Goal: Task Accomplishment & Management: Use online tool/utility

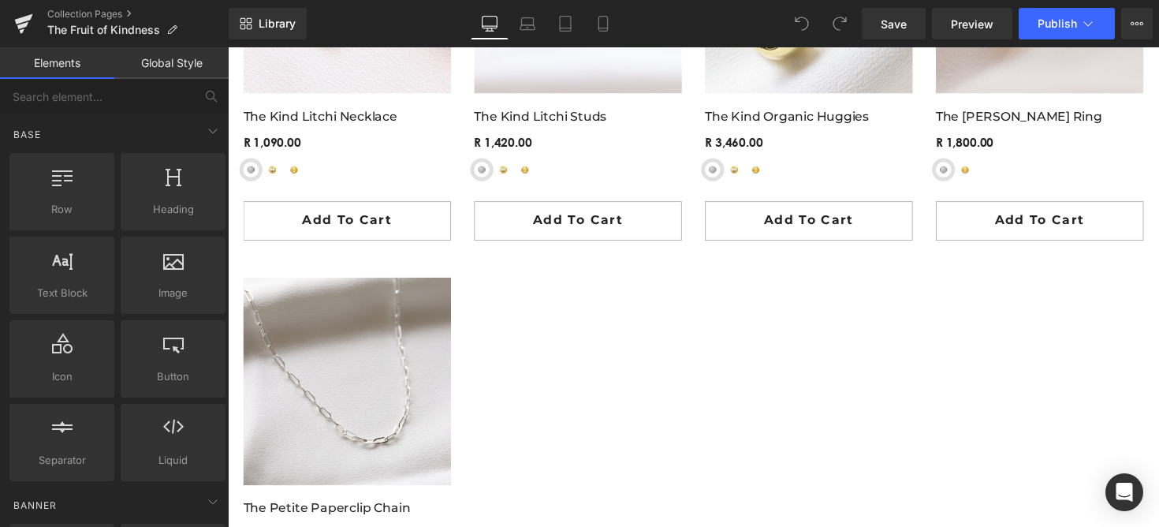
scroll to position [1632, 0]
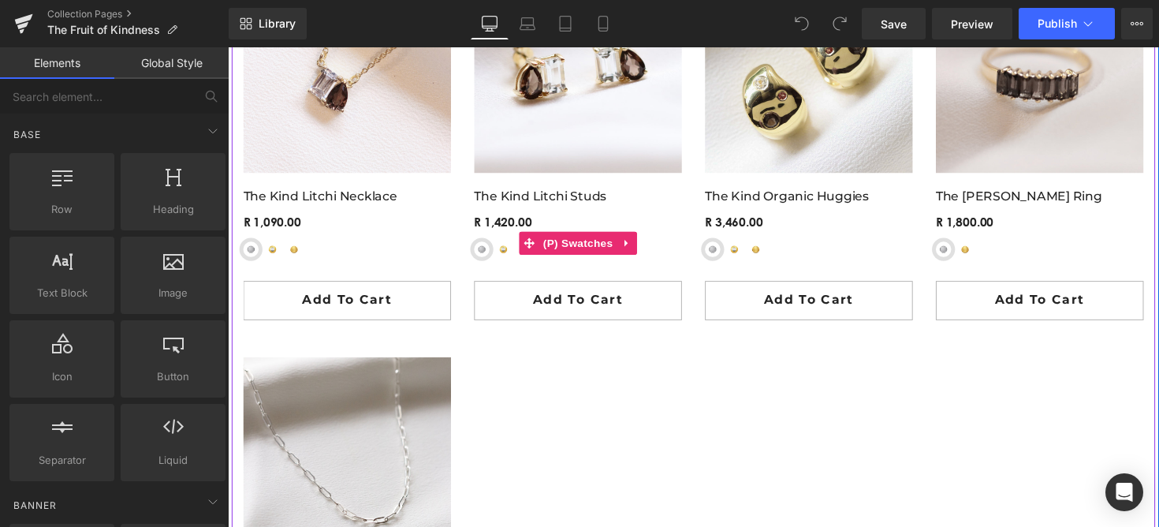
click at [512, 254] on span "Yellow Gold-Plated Sterling Silver" at bounding box center [510, 254] width 16 height 16
click at [567, 246] on span "(P) Swatches" at bounding box center [587, 248] width 80 height 24
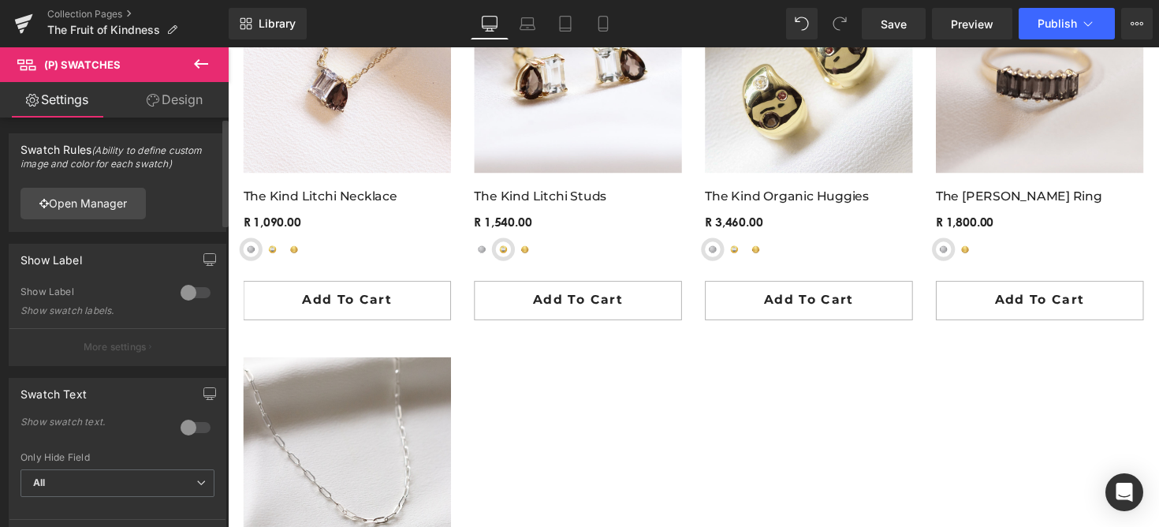
scroll to position [208, 0]
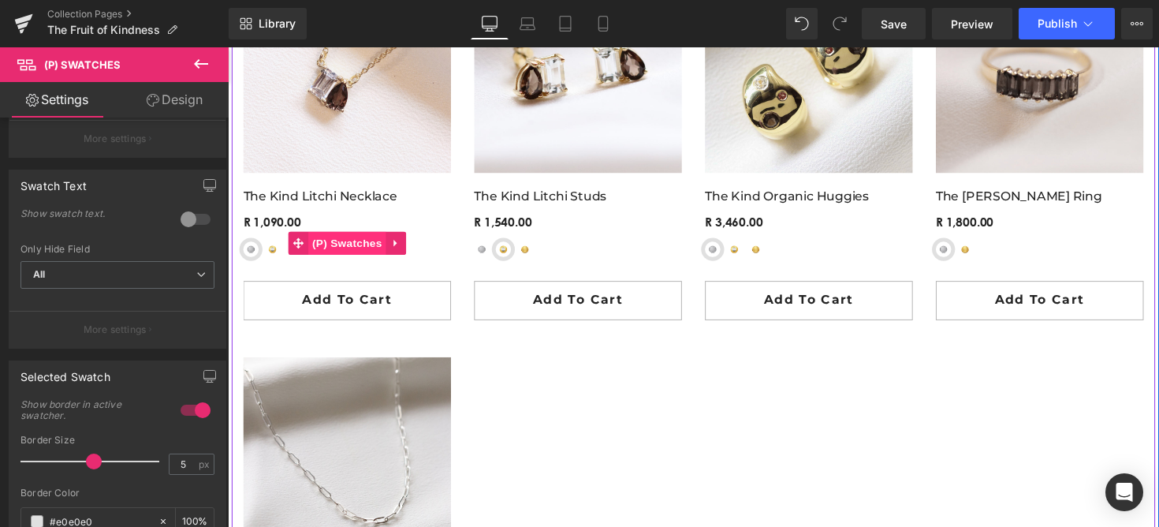
click at [334, 252] on span "(P) Swatches" at bounding box center [351, 248] width 80 height 24
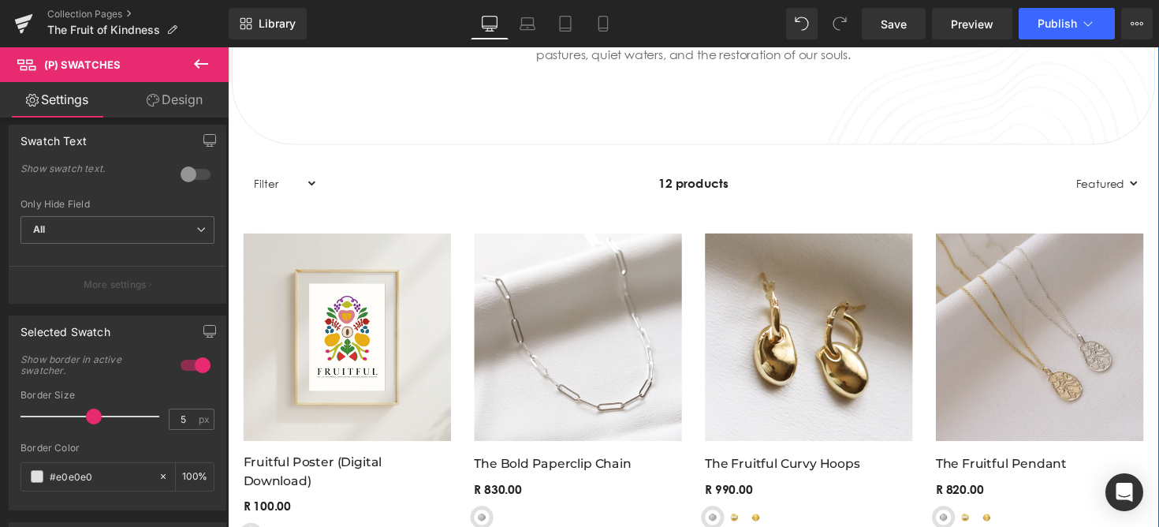
scroll to position [907, 0]
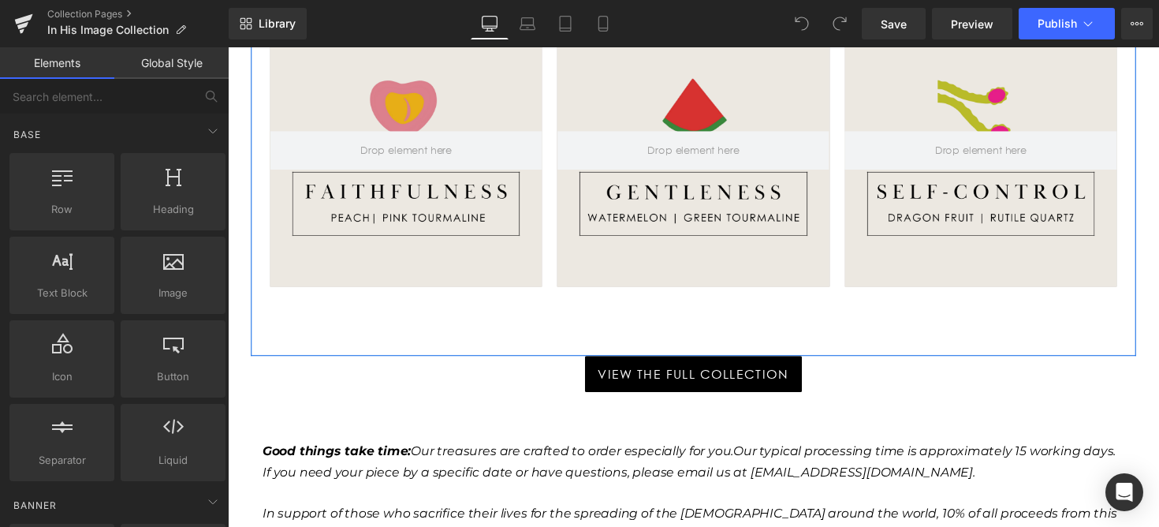
scroll to position [1601, 0]
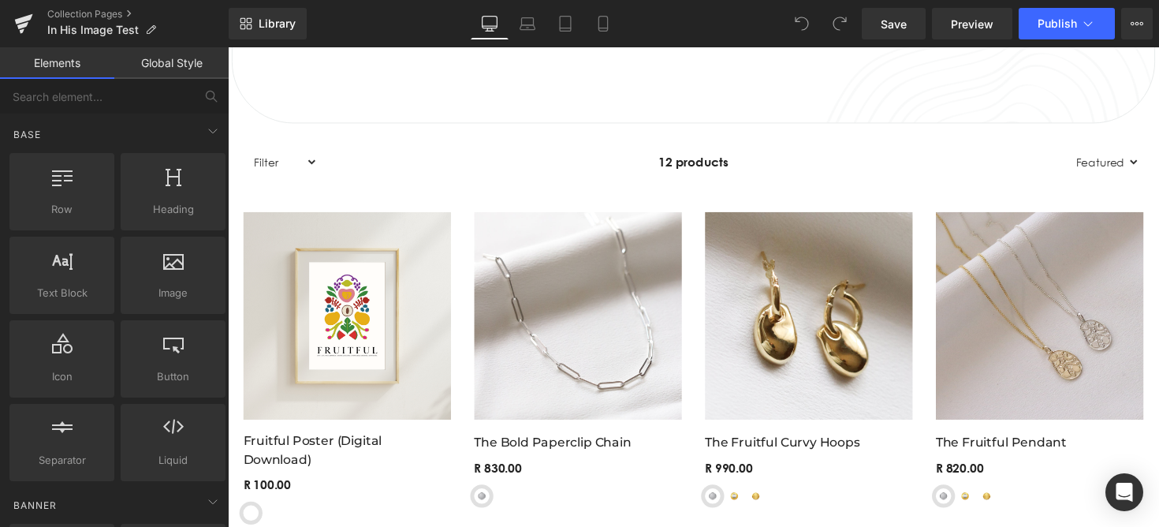
scroll to position [1161, 0]
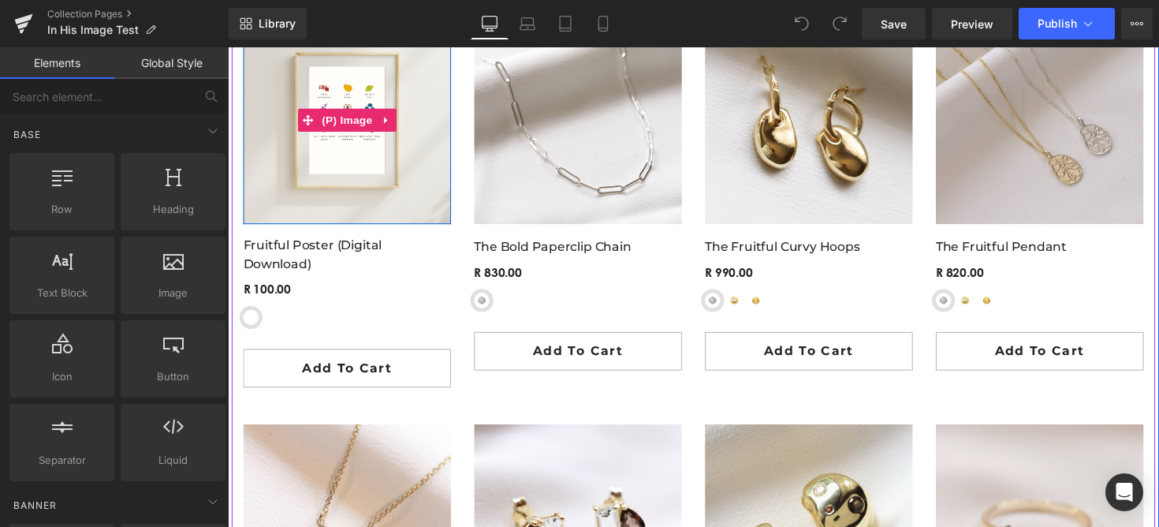
click at [375, 182] on img at bounding box center [350, 122] width 213 height 213
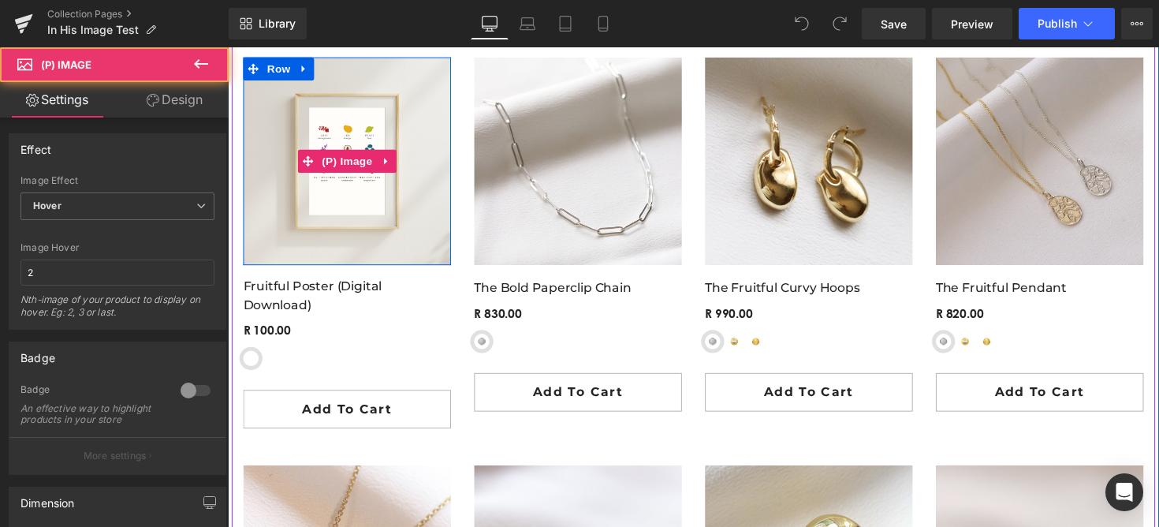
scroll to position [1064, 0]
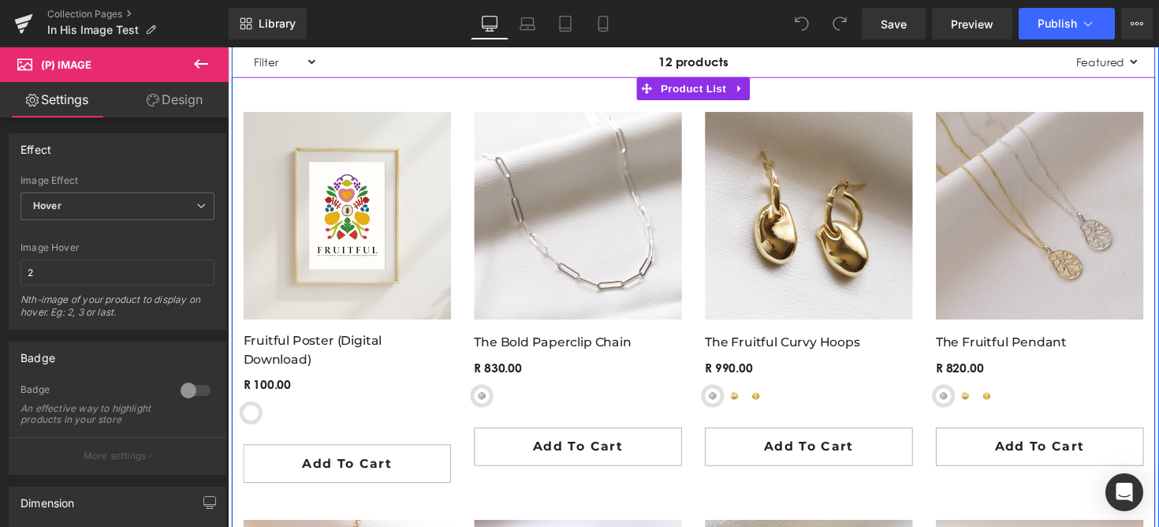
click at [693, 88] on span "Product List" at bounding box center [704, 90] width 75 height 24
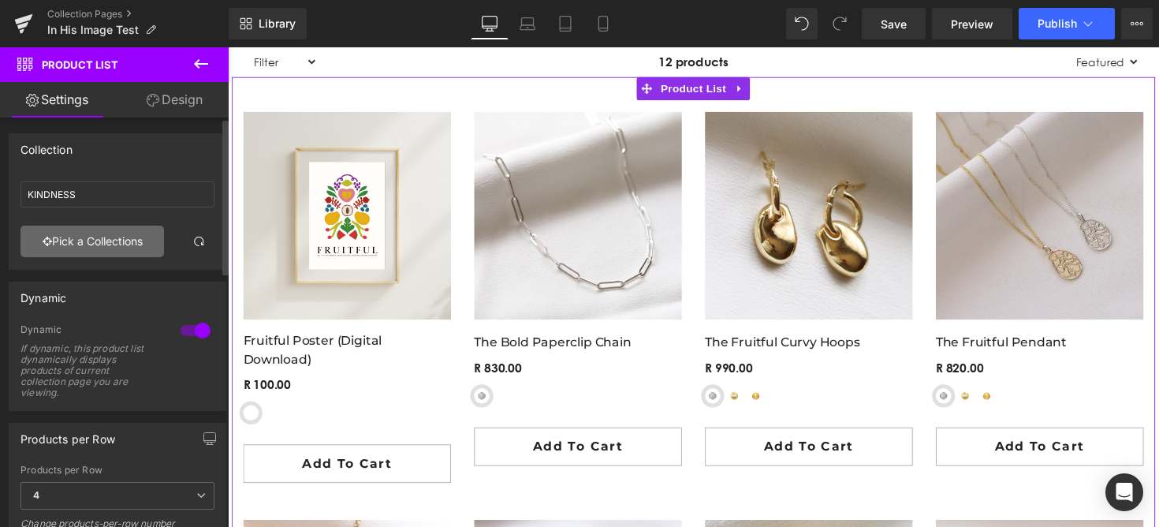
click at [111, 241] on link "Pick a Collections" at bounding box center [91, 241] width 143 height 32
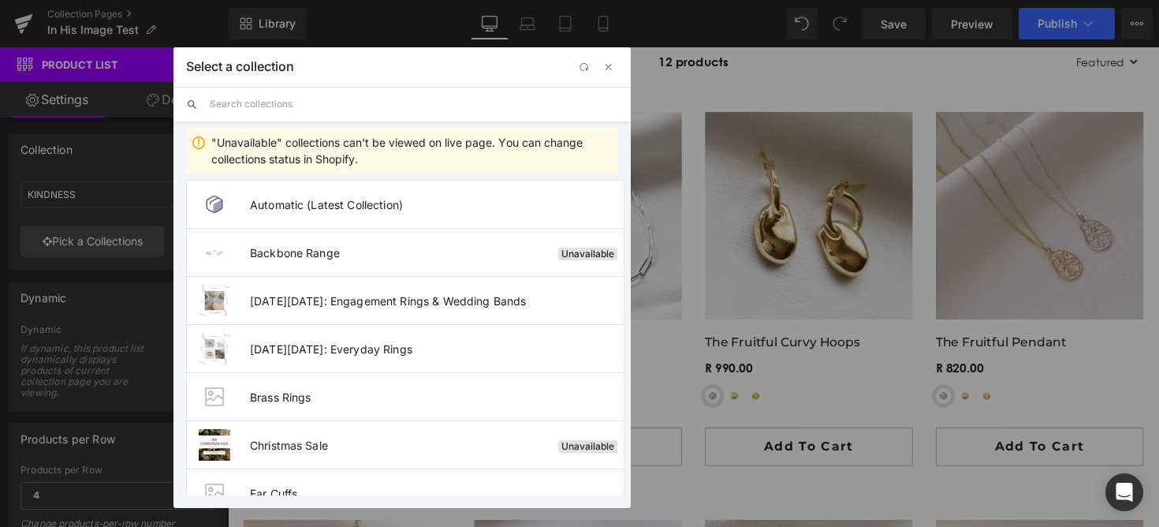
click at [306, 109] on input "text" at bounding box center [414, 104] width 408 height 35
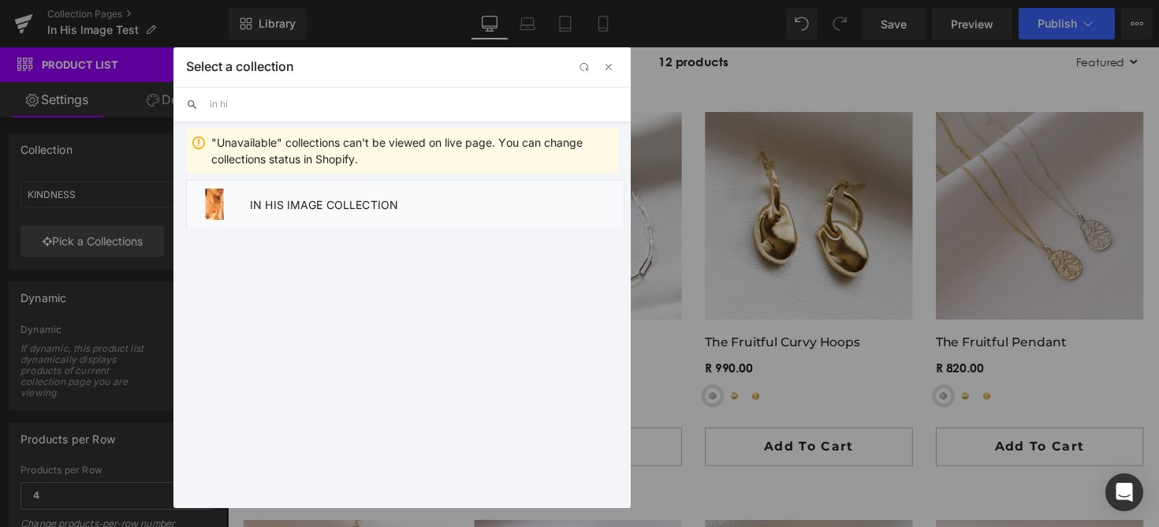
type input "in hi"
click at [298, 203] on span "IN HIS IMAGE COLLECTION" at bounding box center [437, 204] width 374 height 13
type input "IN HIS IMAGE COLLECTION"
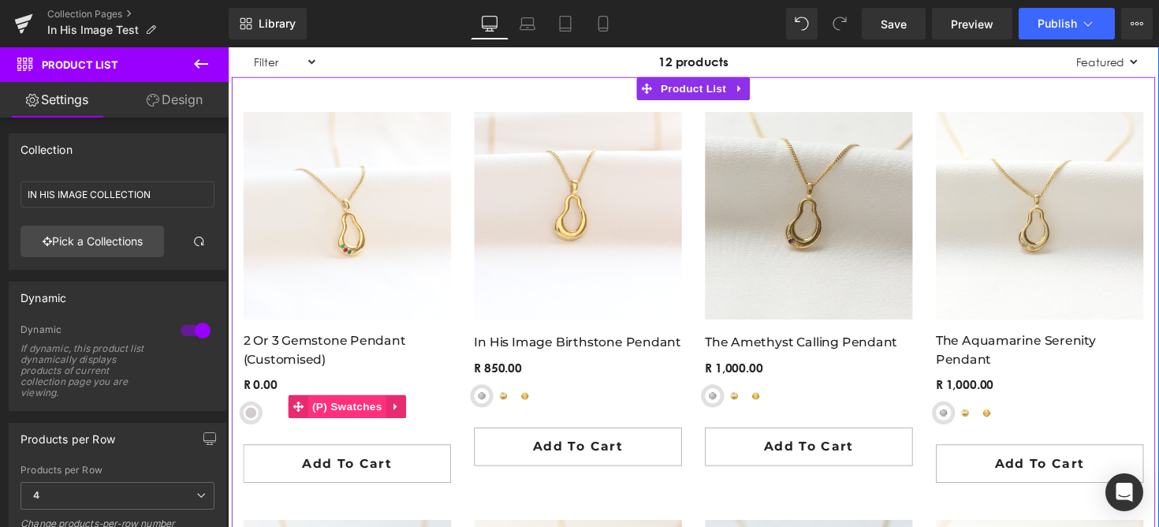
click at [324, 419] on span "(P) Swatches" at bounding box center [351, 416] width 80 height 24
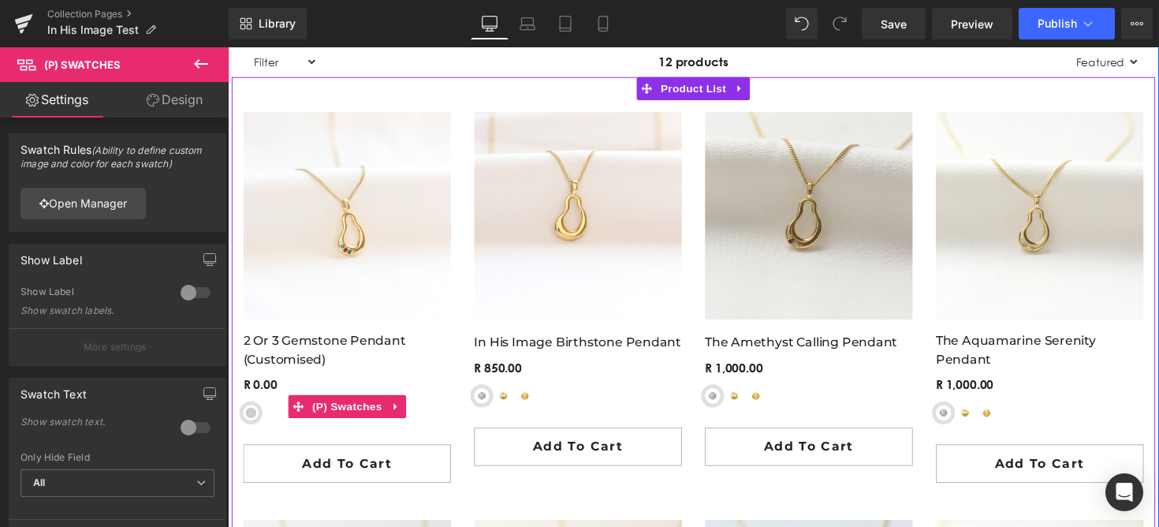
click at [430, 428] on div "Sterling Silver Yellow-Gold Plated Sterling Silver 9ct Yellow Gold 9ct Rose Gol…" at bounding box center [350, 428] width 213 height 28
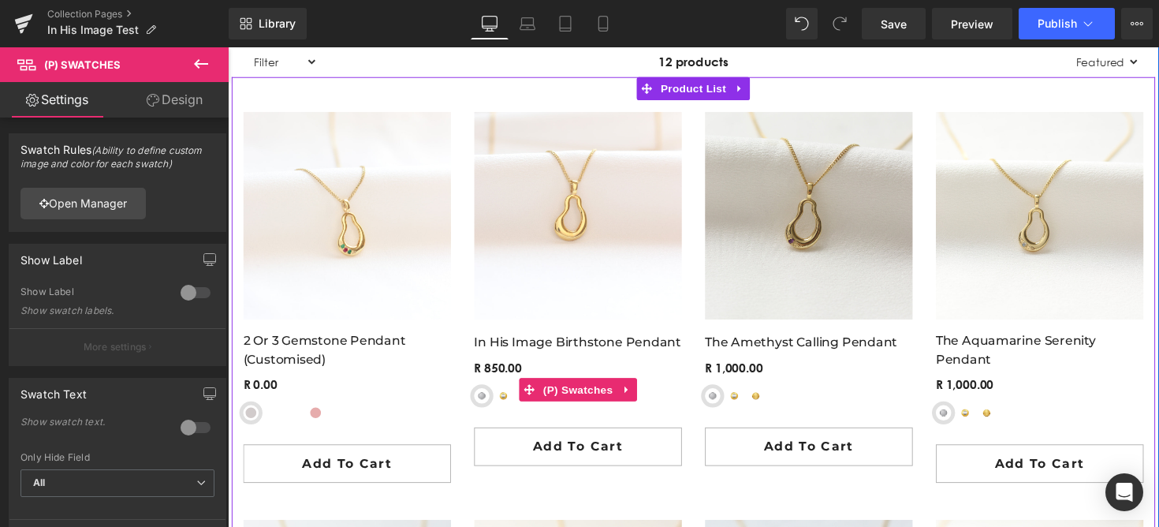
click at [509, 407] on span "Yellow-Gold Plated Sterling Silver" at bounding box center [510, 405] width 16 height 16
click at [539, 400] on icon at bounding box center [536, 399] width 11 height 12
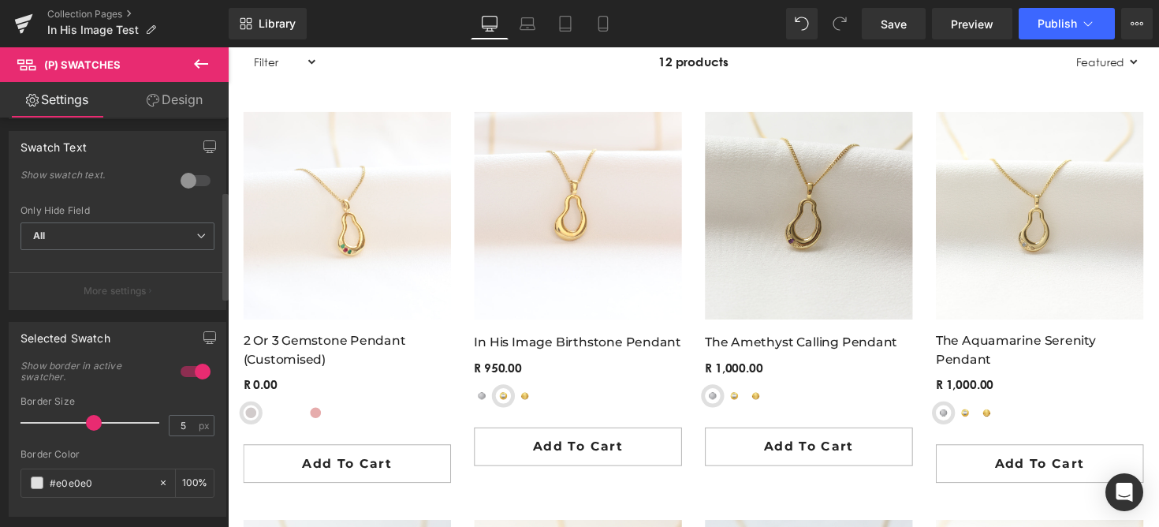
scroll to position [474, 0]
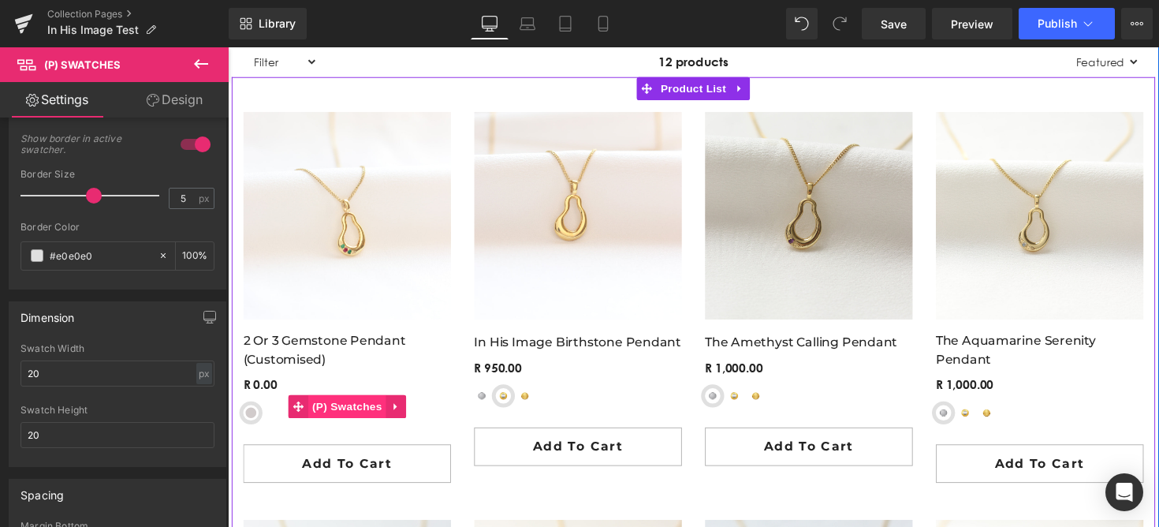
click at [339, 422] on span "(P) Swatches" at bounding box center [351, 416] width 80 height 24
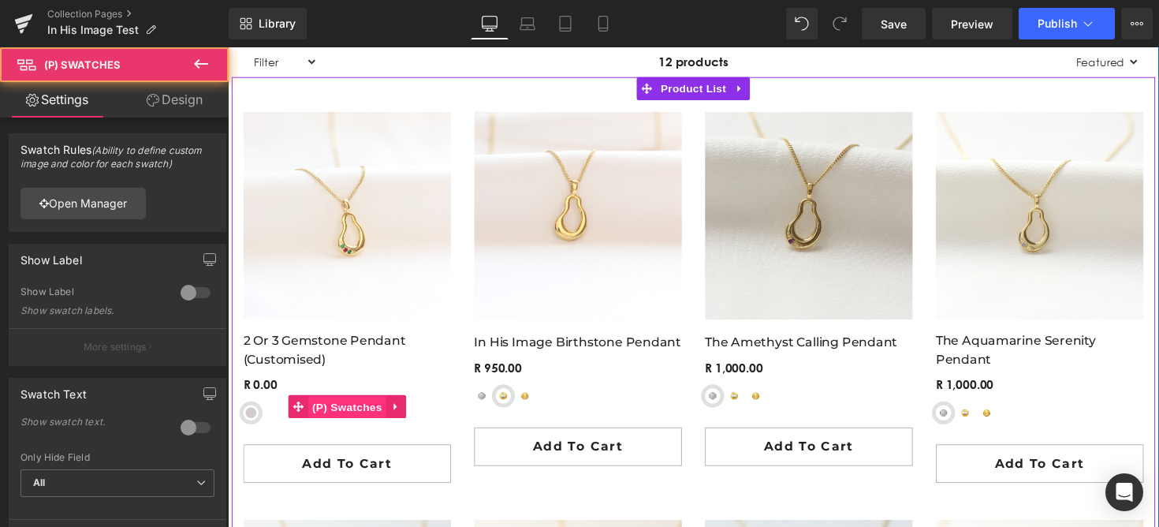
click at [341, 420] on span "(P) Swatches" at bounding box center [351, 416] width 80 height 24
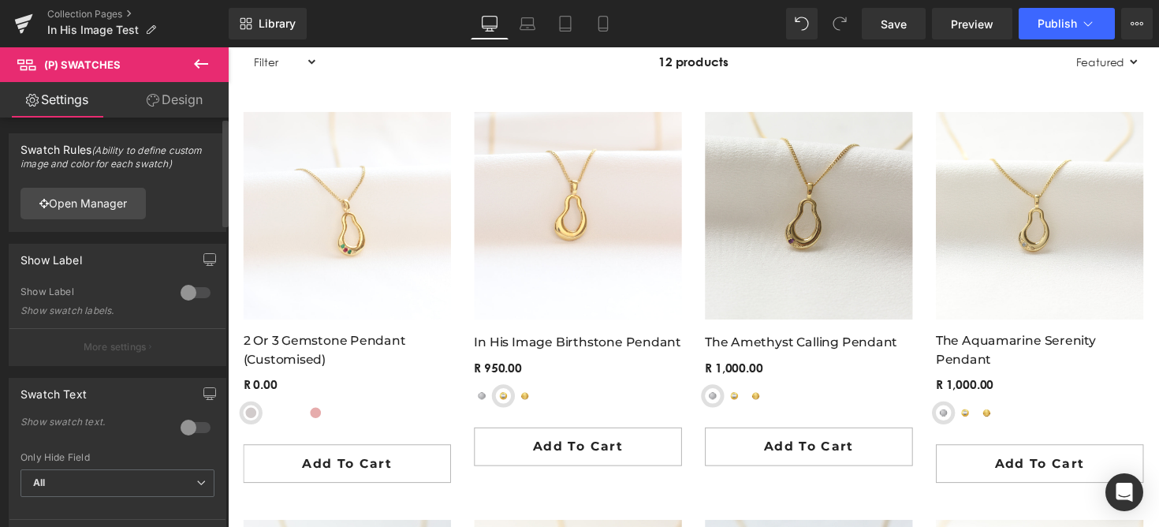
click at [192, 298] on div at bounding box center [196, 292] width 38 height 25
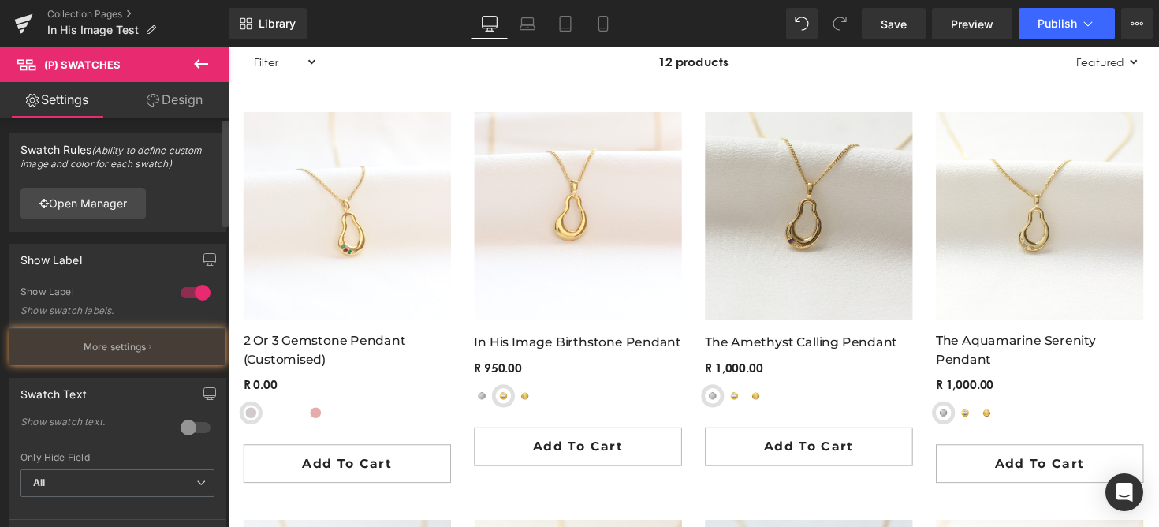
click at [192, 295] on div at bounding box center [196, 292] width 38 height 25
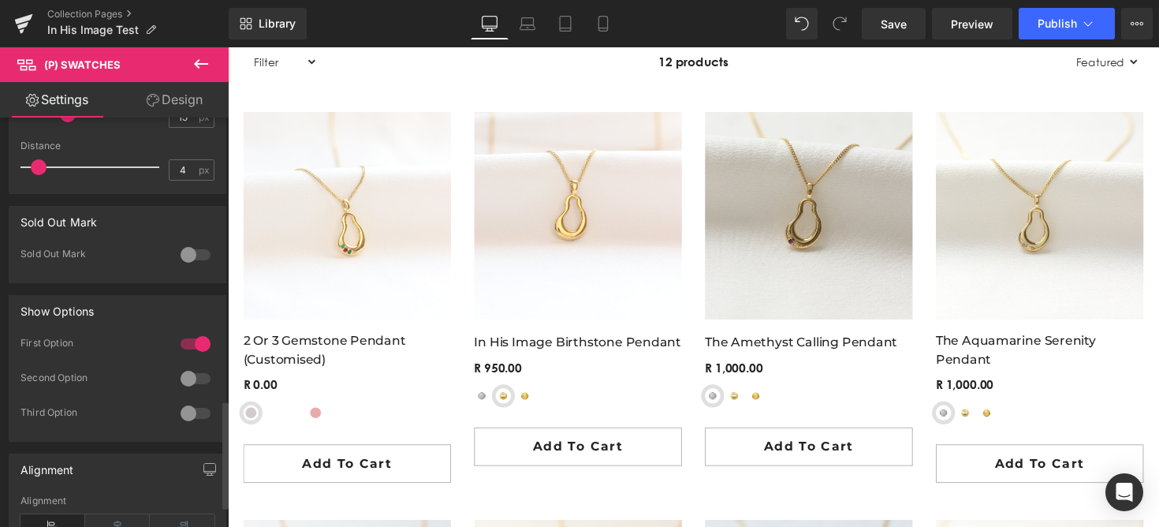
scroll to position [874, 0]
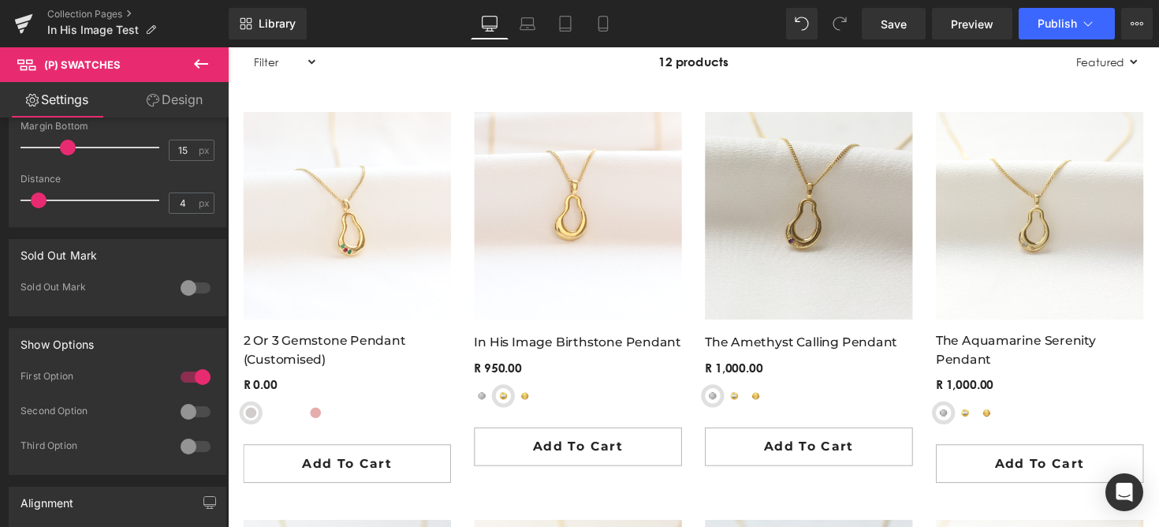
click at [175, 93] on link "Design" at bounding box center [174, 99] width 114 height 35
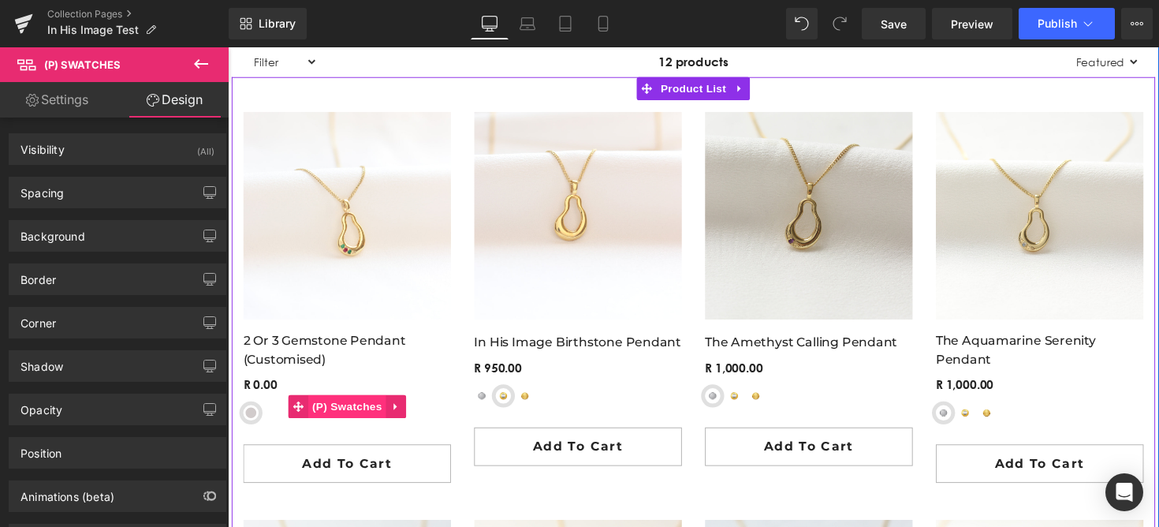
click at [328, 419] on span "(P) Swatches" at bounding box center [351, 416] width 80 height 24
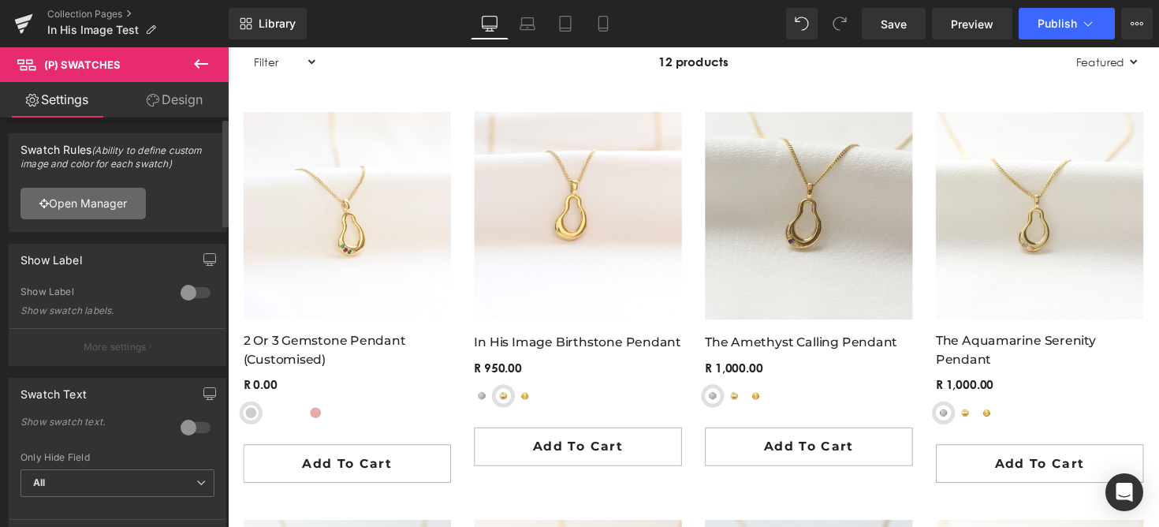
click at [128, 212] on link "Open Manager" at bounding box center [82, 204] width 125 height 32
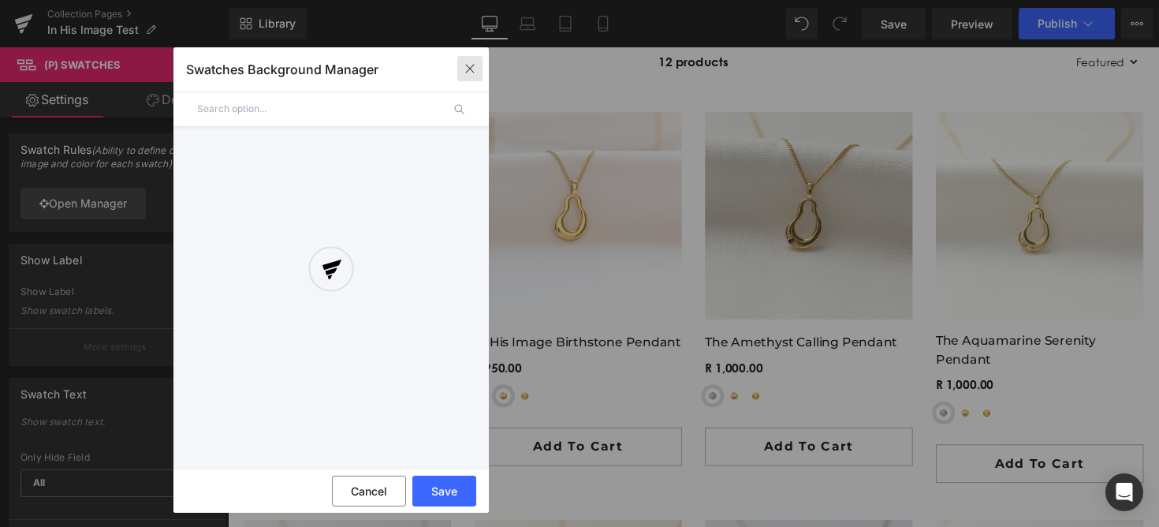
click at [469, 69] on icon "button" at bounding box center [470, 68] width 13 height 13
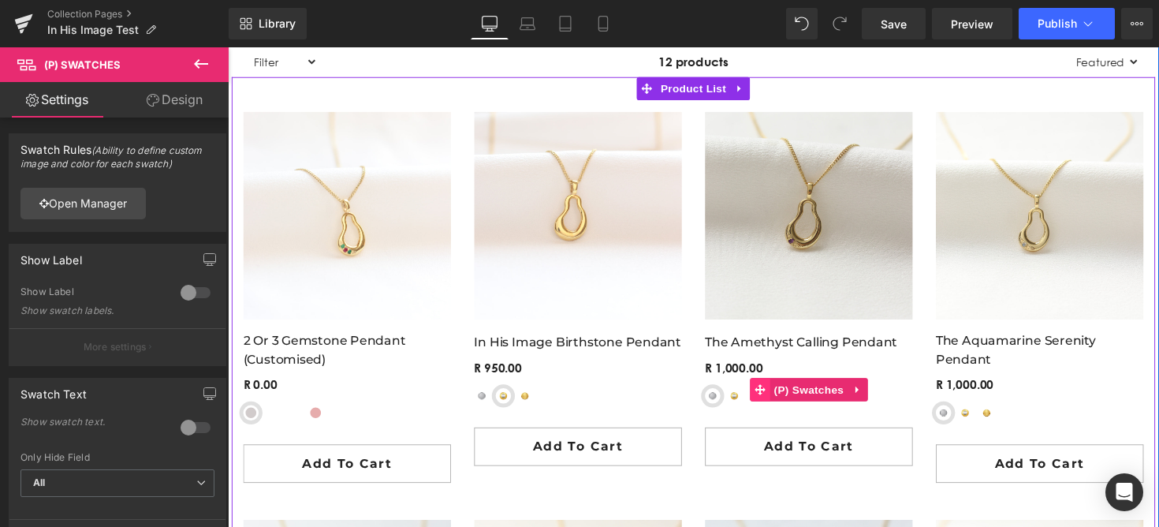
click at [777, 401] on icon at bounding box center [773, 399] width 11 height 12
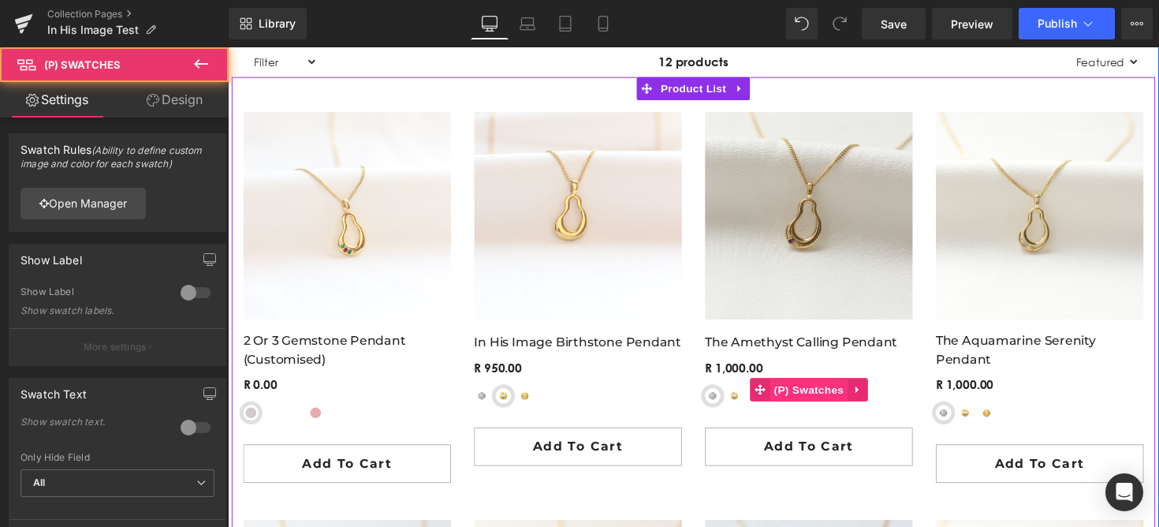
click at [795, 399] on span "(P) Swatches" at bounding box center [824, 398] width 80 height 24
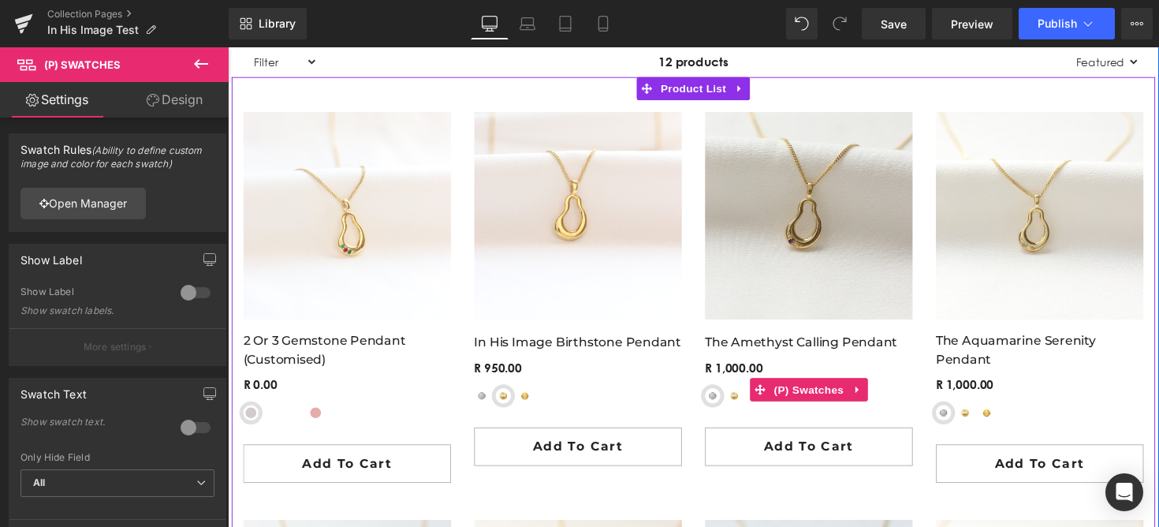
click at [746, 403] on span "Yellow-Gold Plated Sterling Silver" at bounding box center [747, 405] width 16 height 16
click at [725, 404] on span "Sterling Silver" at bounding box center [725, 405] width 16 height 16
click at [740, 408] on div "Sterling Silver Yellow-Gold Plated Sterling Silver 9ct Yellow Gold" at bounding box center [823, 411] width 213 height 28
click at [743, 408] on span "Yellow-Gold Plated Sterling Silver" at bounding box center [747, 405] width 16 height 16
click at [795, 416] on div "Sterling Silver Yellow-Gold Plated Sterling Silver 9ct Yellow Gold" at bounding box center [823, 411] width 213 height 28
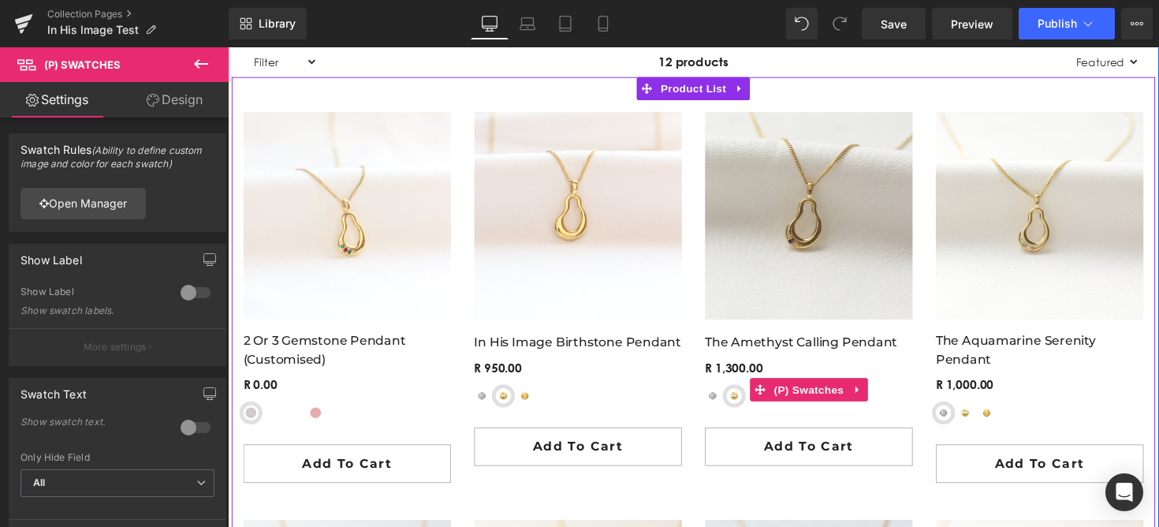
click at [772, 414] on div "Sterling Silver Yellow-Gold Plated Sterling Silver 9ct Yellow Gold" at bounding box center [823, 411] width 213 height 28
click at [774, 402] on icon at bounding box center [773, 398] width 11 height 11
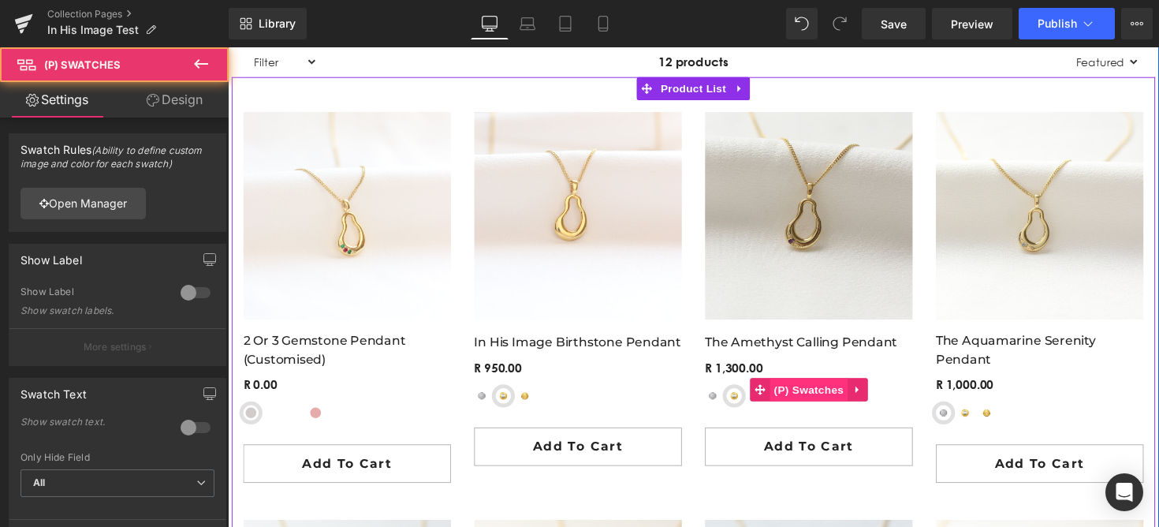
click at [806, 396] on span "(P) Swatches" at bounding box center [824, 398] width 80 height 24
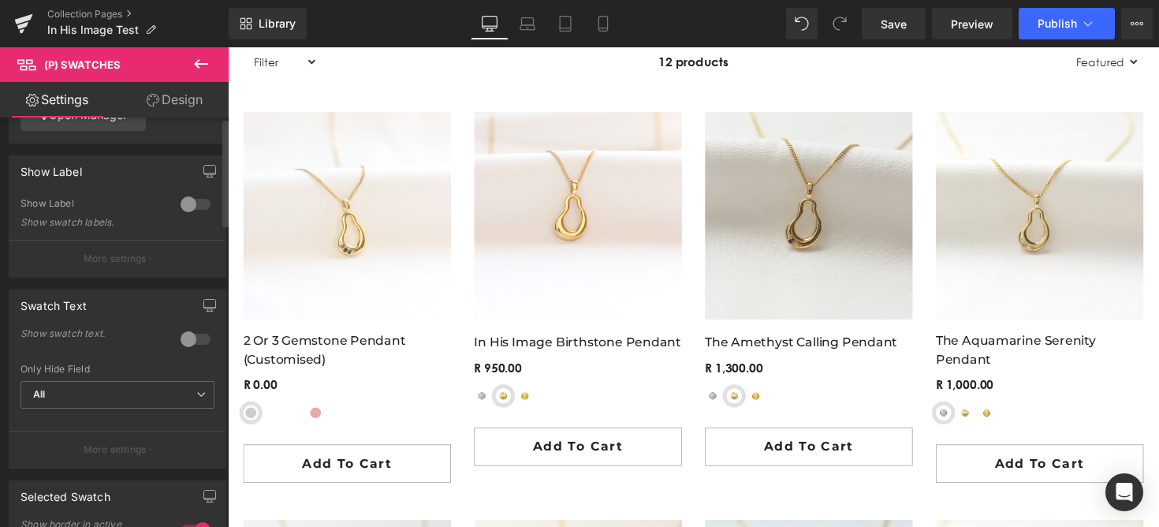
scroll to position [0, 0]
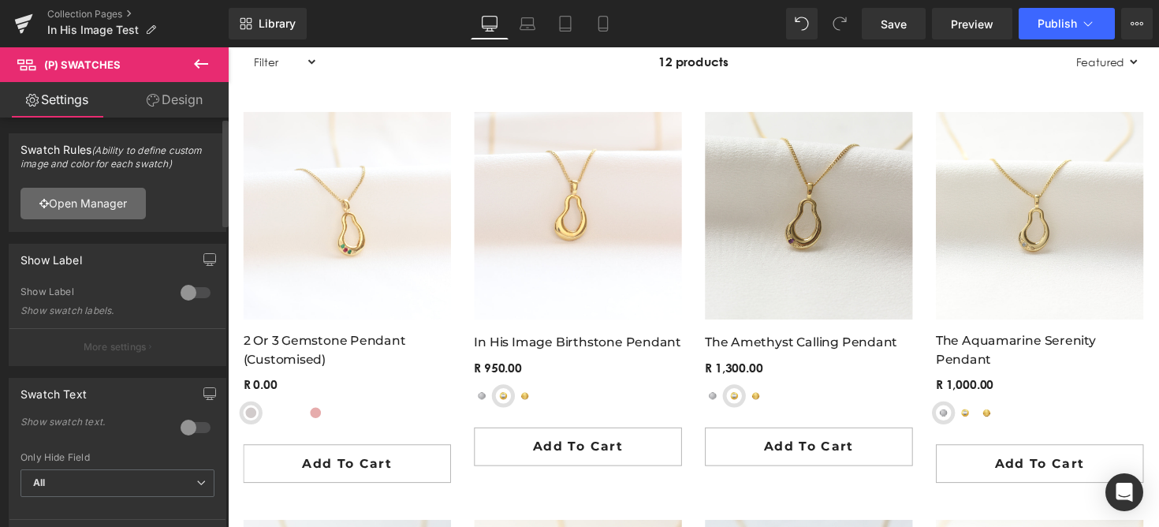
click at [130, 207] on link "Open Manager" at bounding box center [82, 204] width 125 height 32
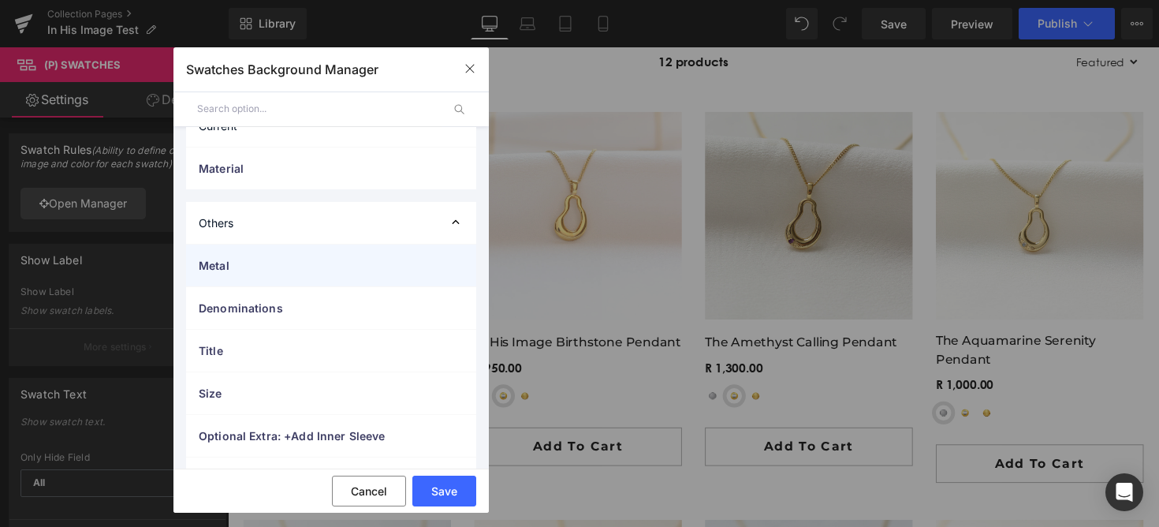
scroll to position [39, 0]
click at [259, 262] on span "Metal" at bounding box center [315, 260] width 233 height 17
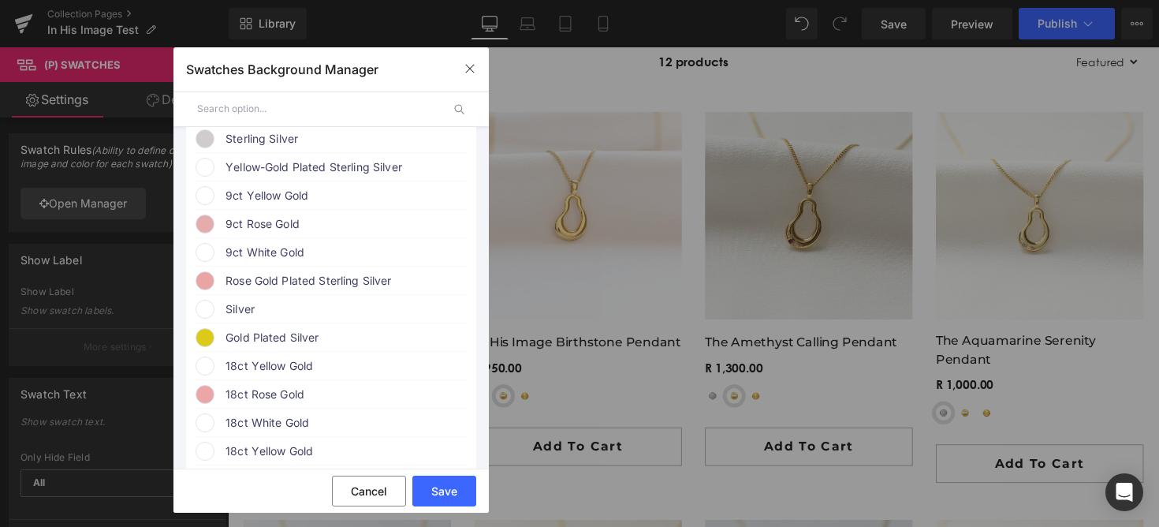
scroll to position [288, 0]
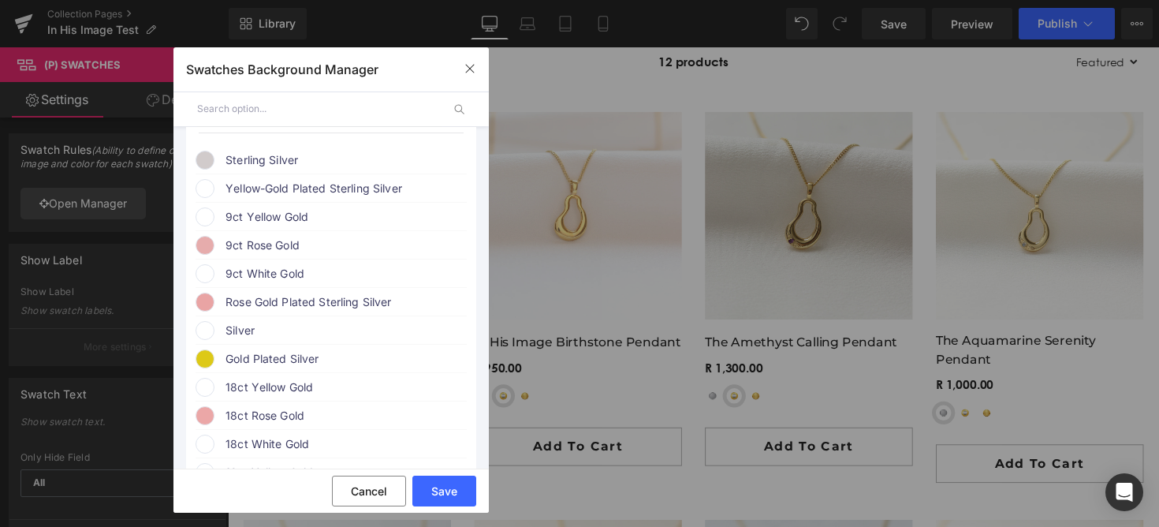
click at [255, 185] on span "Yellow-Gold Plated Sterling Silver" at bounding box center [345, 188] width 240 height 19
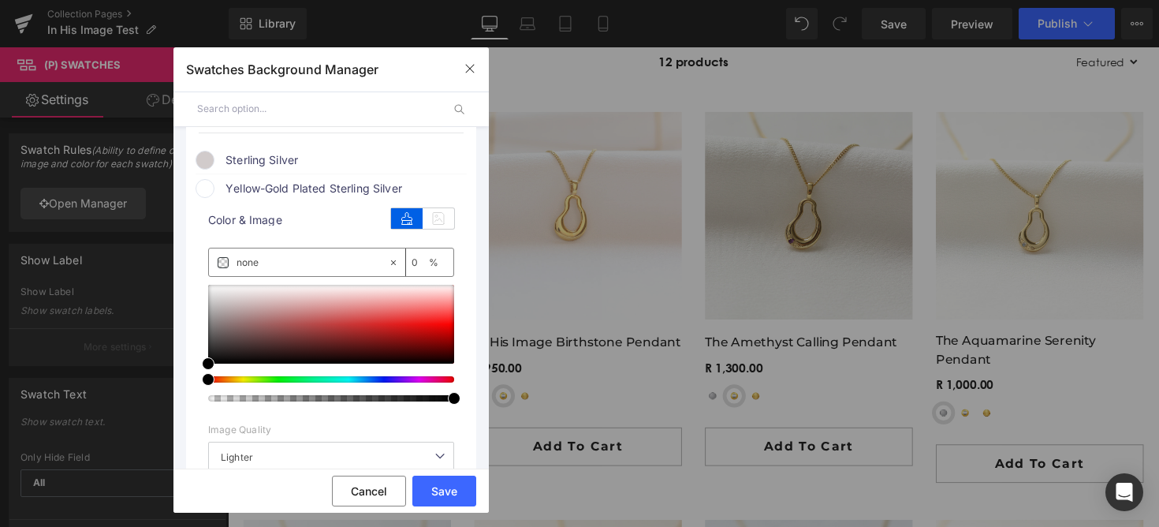
click at [208, 194] on span at bounding box center [205, 188] width 19 height 19
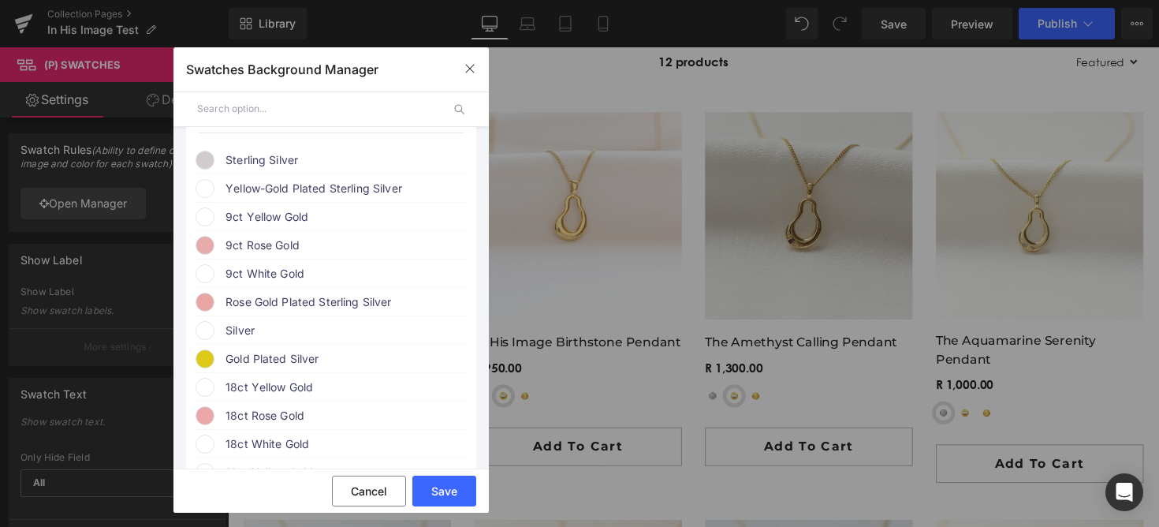
click at [228, 193] on span "Yellow-Gold Plated Sterling Silver" at bounding box center [345, 188] width 240 height 19
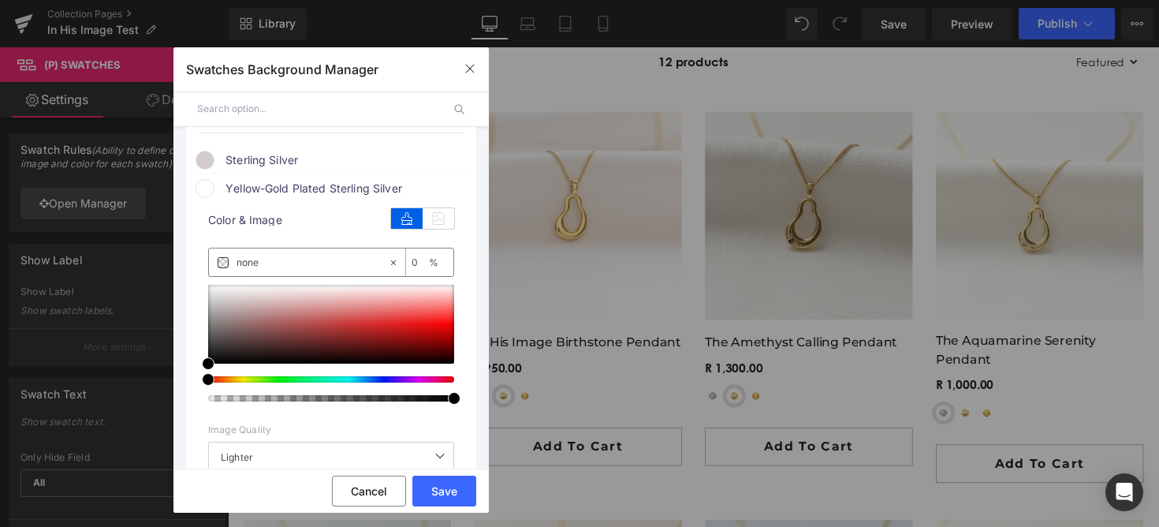
click at [249, 266] on input "none" at bounding box center [312, 262] width 151 height 17
click at [423, 224] on icon at bounding box center [439, 218] width 32 height 20
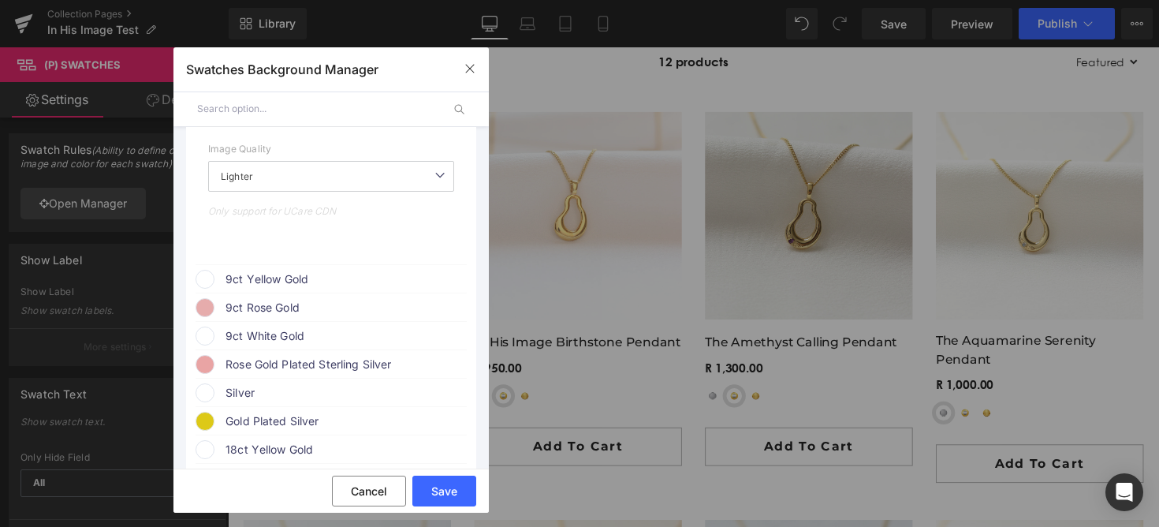
scroll to position [556, 0]
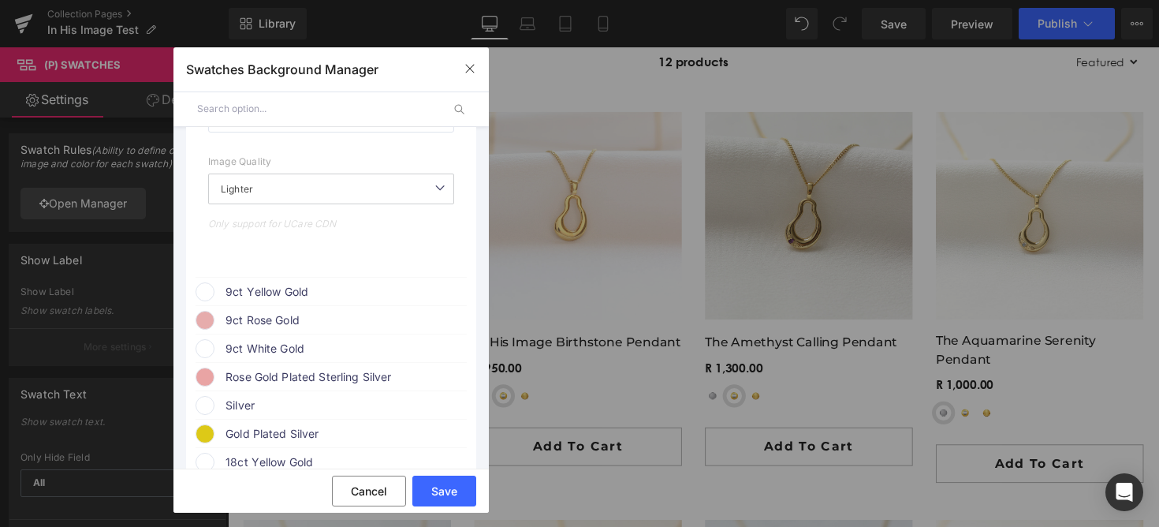
drag, startPoint x: 377, startPoint y: 494, endPoint x: 385, endPoint y: 401, distance: 92.6
click at [384, 412] on div "Current Material 1 manual Image Color Sterling Silver image https://ucarecdn.co…" at bounding box center [330, 301] width 315 height 421
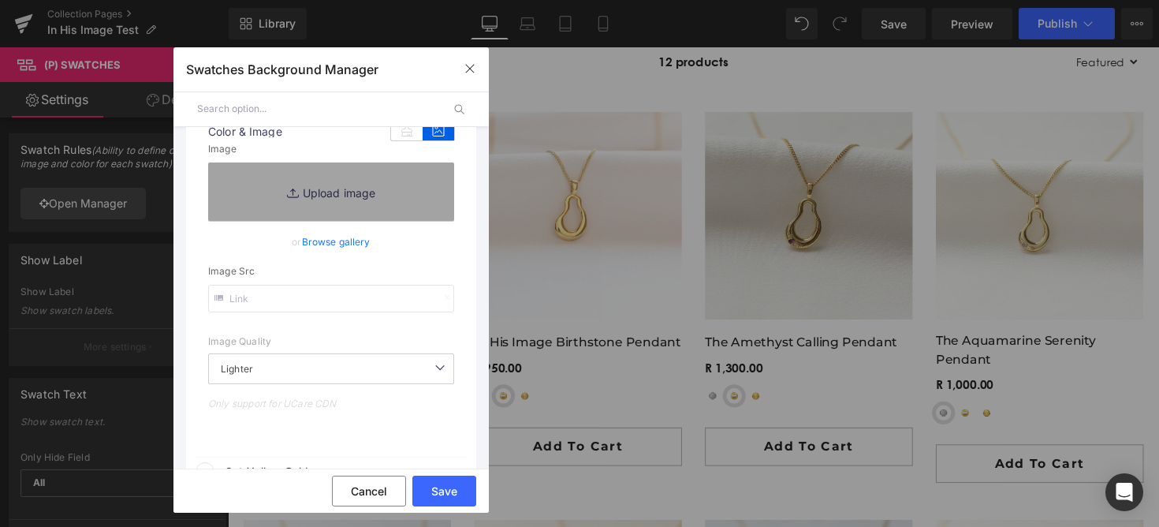
scroll to position [294, 0]
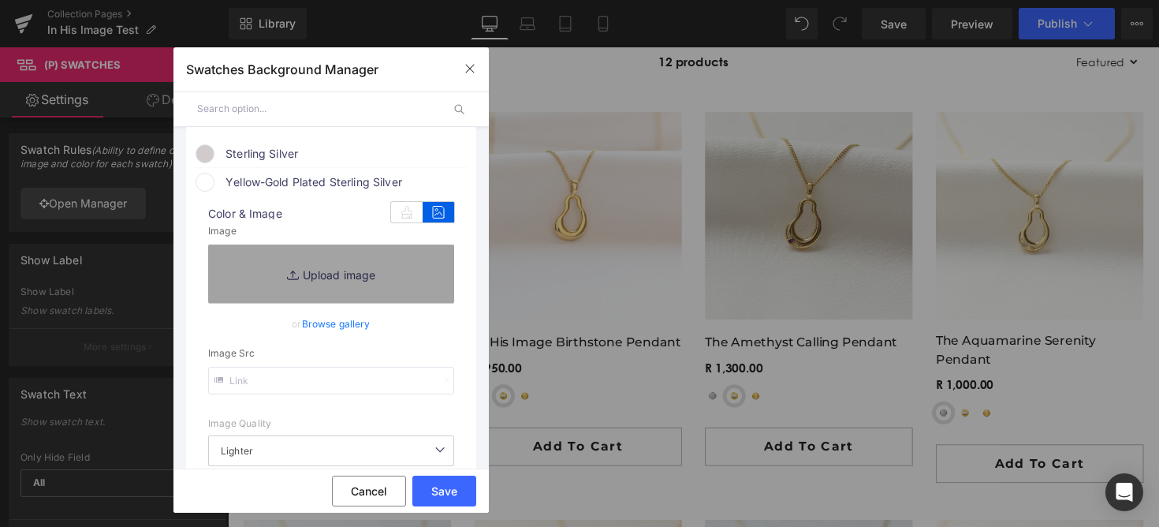
click at [436, 214] on icon at bounding box center [439, 212] width 32 height 20
drag, startPoint x: 362, startPoint y: 275, endPoint x: 323, endPoint y: 340, distance: 75.3
click at [324, 341] on div "image Color & Image image none none 0 % Image Replace Image Upload image or Bro…" at bounding box center [331, 363] width 271 height 343
click at [334, 323] on link "Browse gallery" at bounding box center [336, 324] width 69 height 28
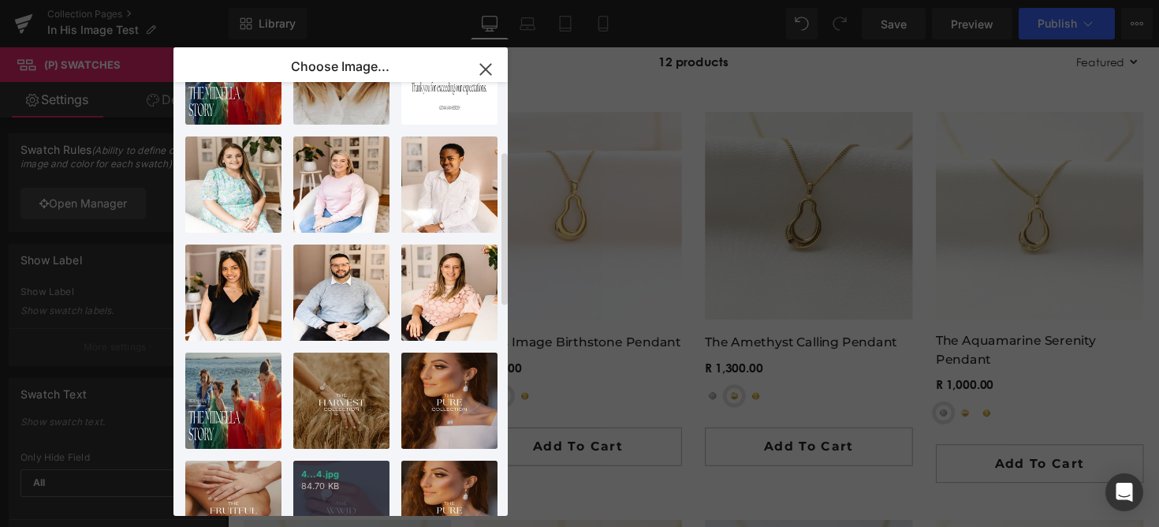
scroll to position [0, 0]
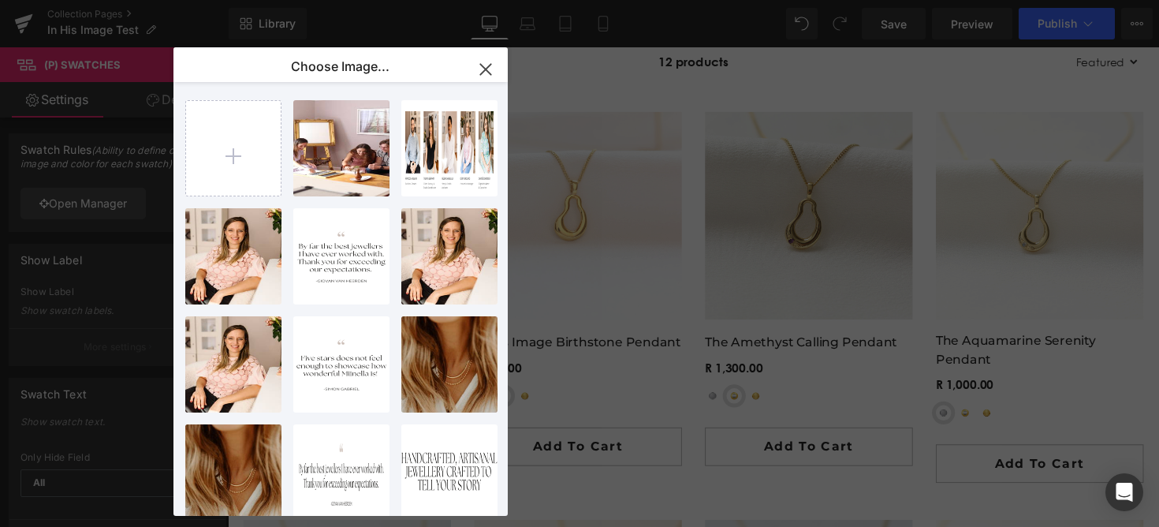
click at [482, 66] on icon "button" at bounding box center [485, 69] width 25 height 25
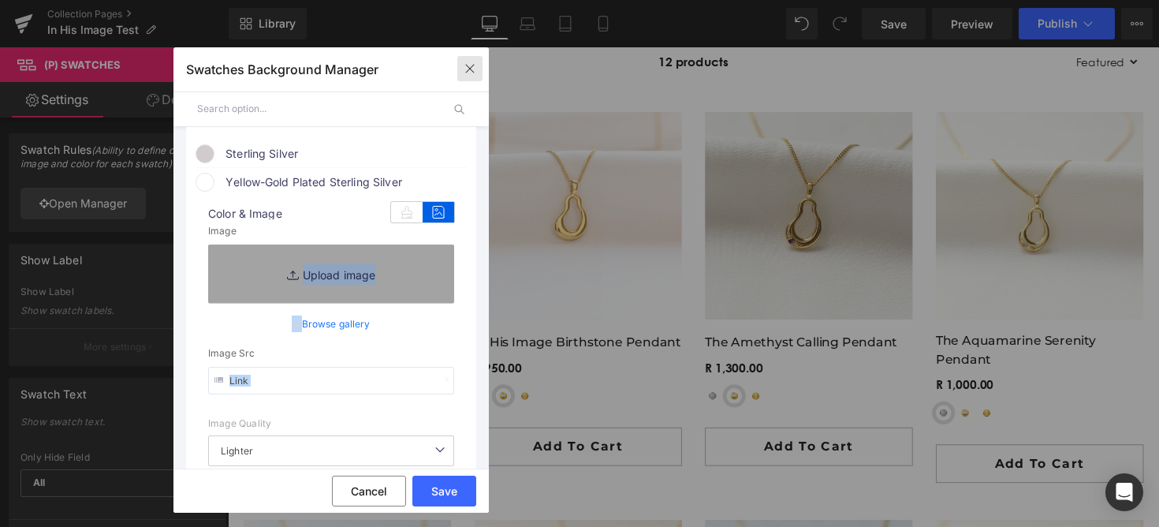
click at [474, 72] on icon "button" at bounding box center [469, 69] width 9 height 9
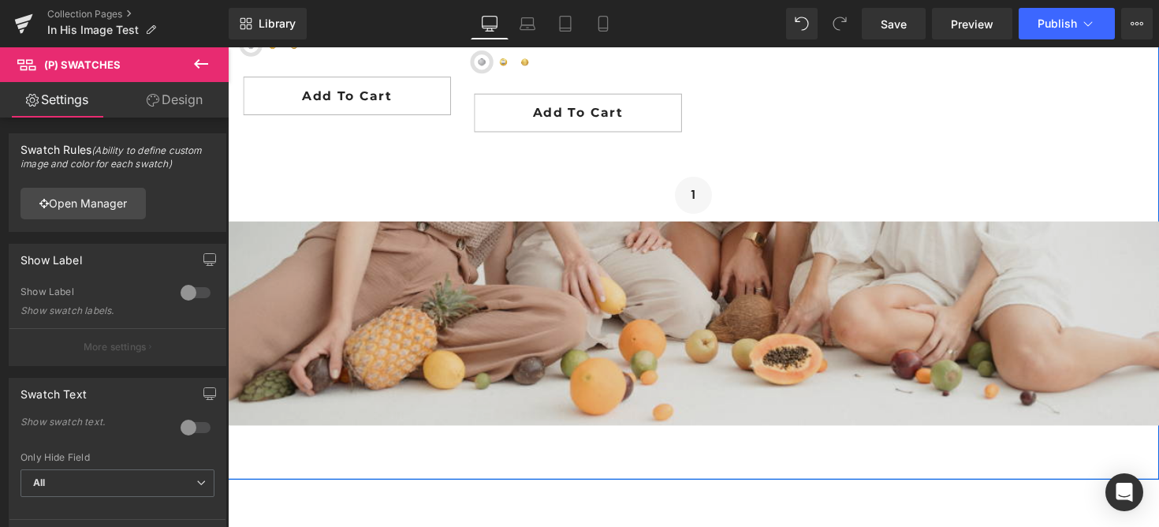
scroll to position [2831, 0]
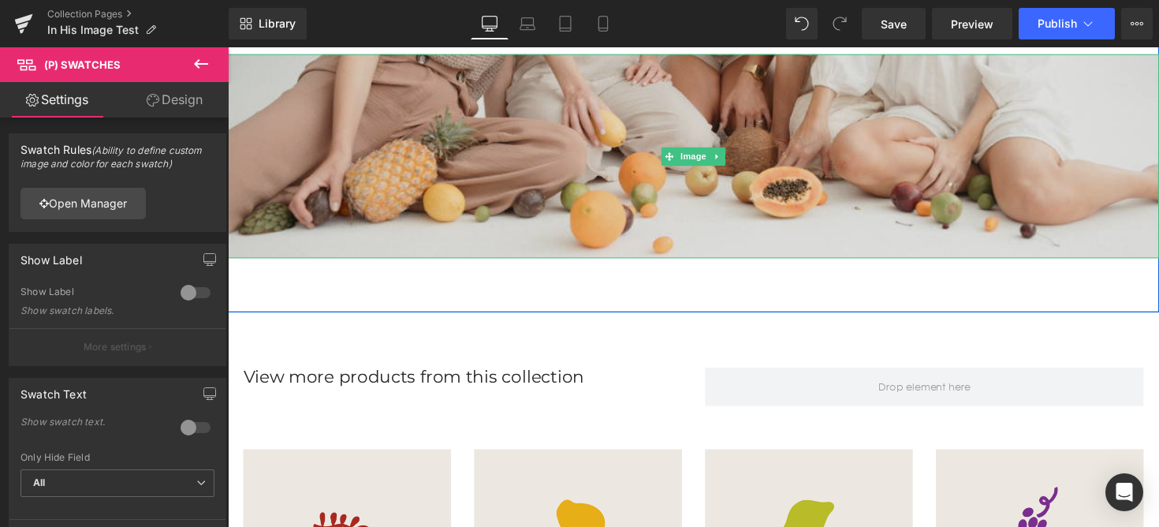
click at [572, 167] on img at bounding box center [705, 158] width 954 height 209
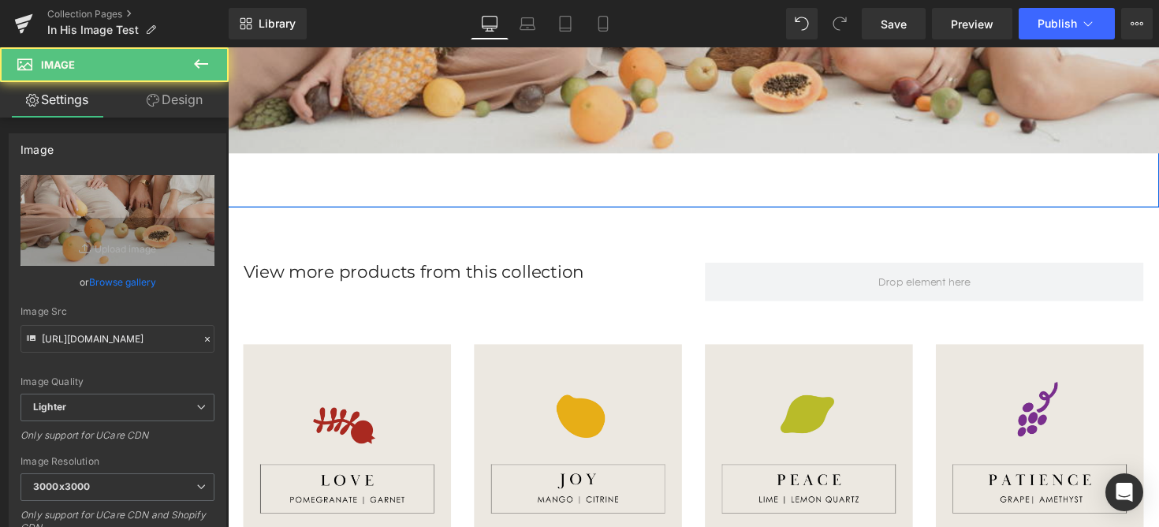
scroll to position [3052, 0]
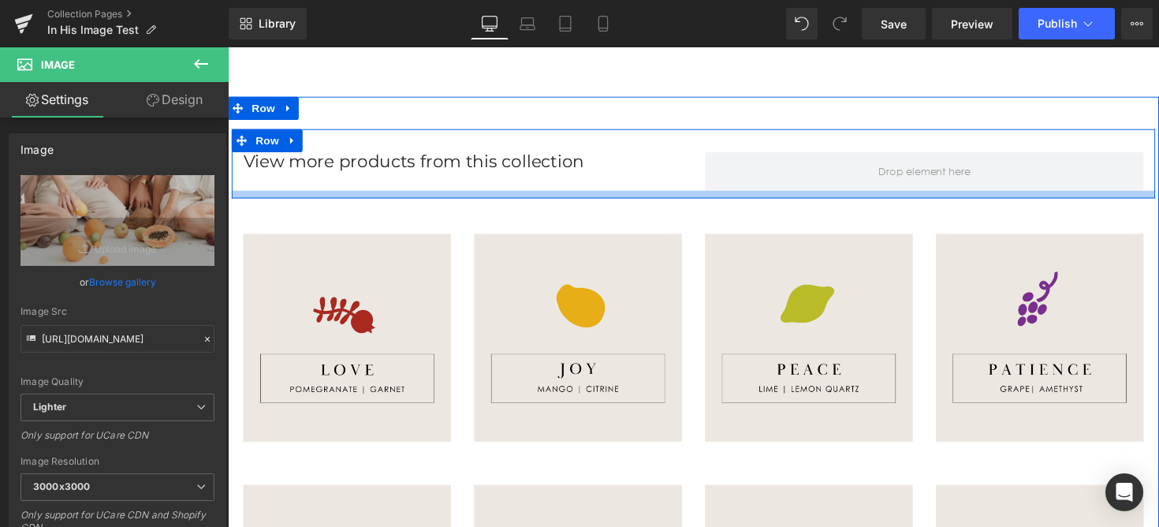
click at [544, 201] on div "View more products from this collection Heading Row" at bounding box center [705, 166] width 946 height 71
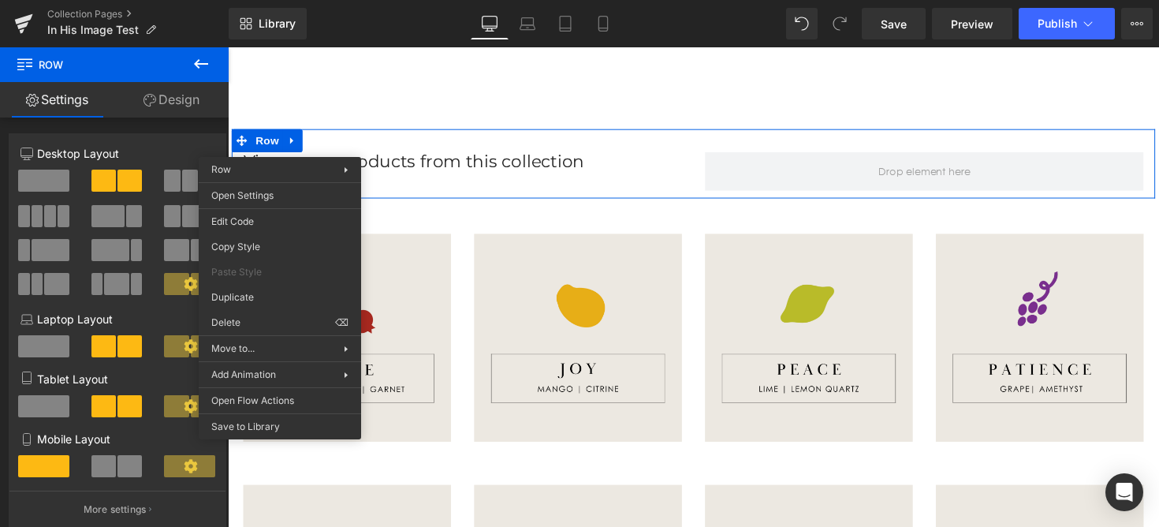
drag, startPoint x: 468, startPoint y: 369, endPoint x: 240, endPoint y: 326, distance: 231.0
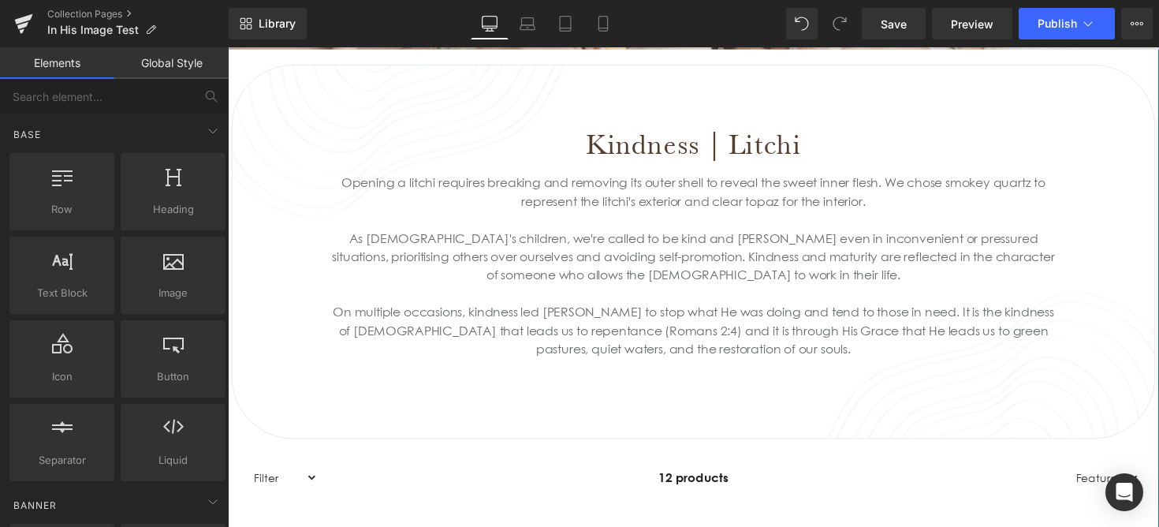
scroll to position [623, 0]
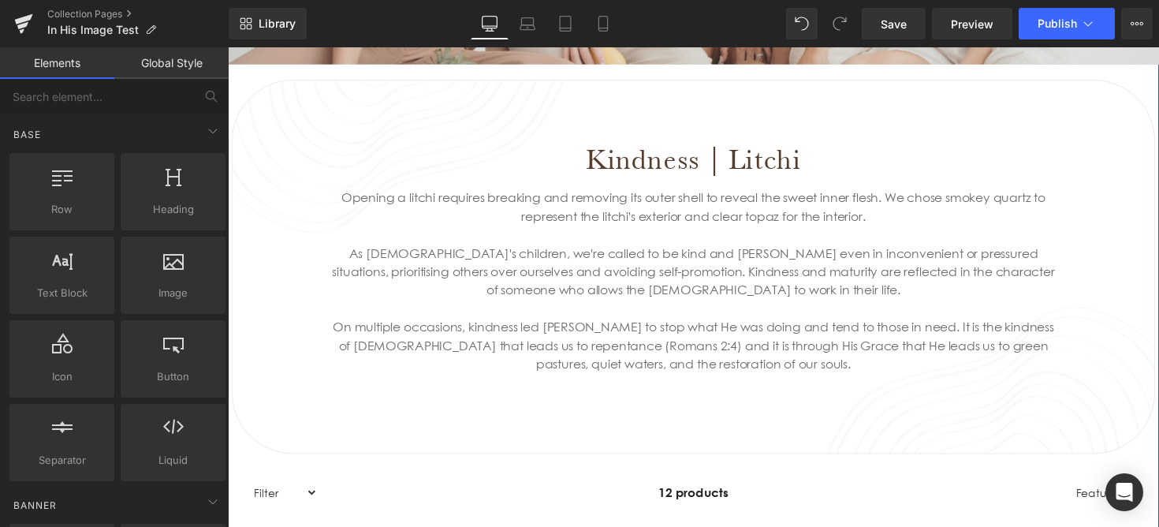
click at [637, 289] on div "As God's children, we're called to be kind and meek even in inconvenient or pre…" at bounding box center [705, 276] width 744 height 57
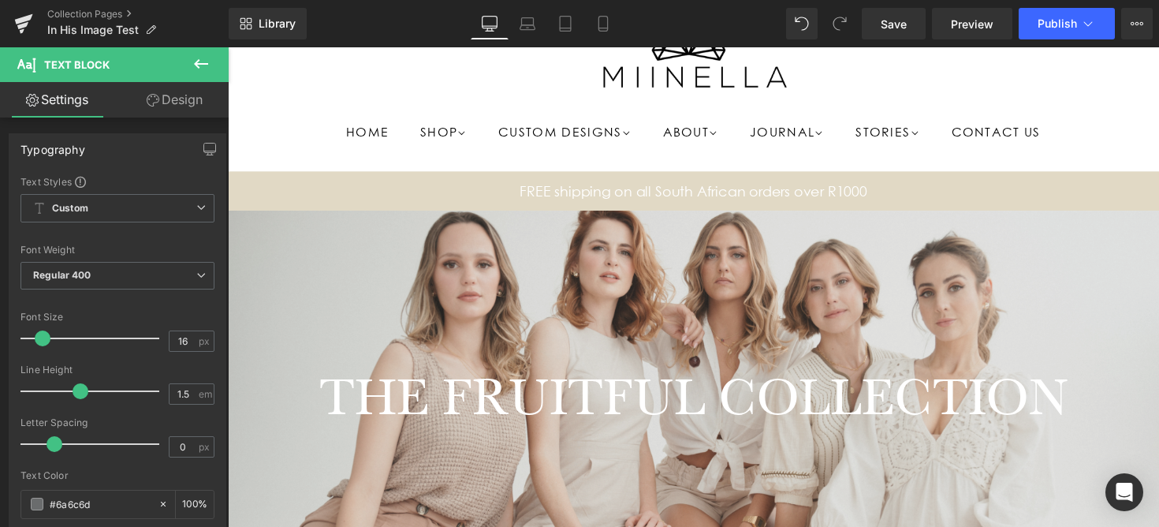
scroll to position [89, 0]
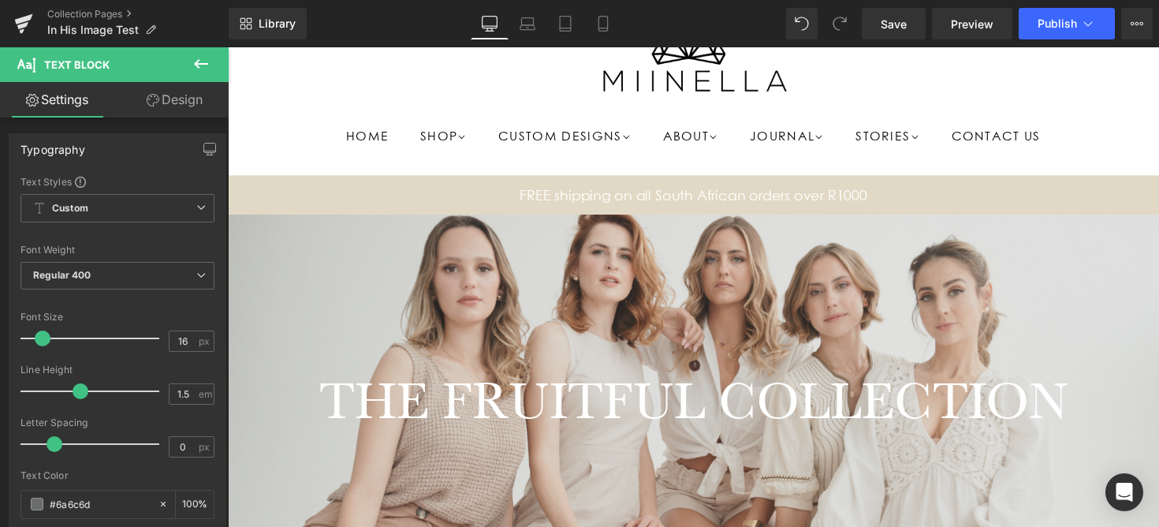
click at [684, 196] on span "Text Block" at bounding box center [696, 197] width 52 height 19
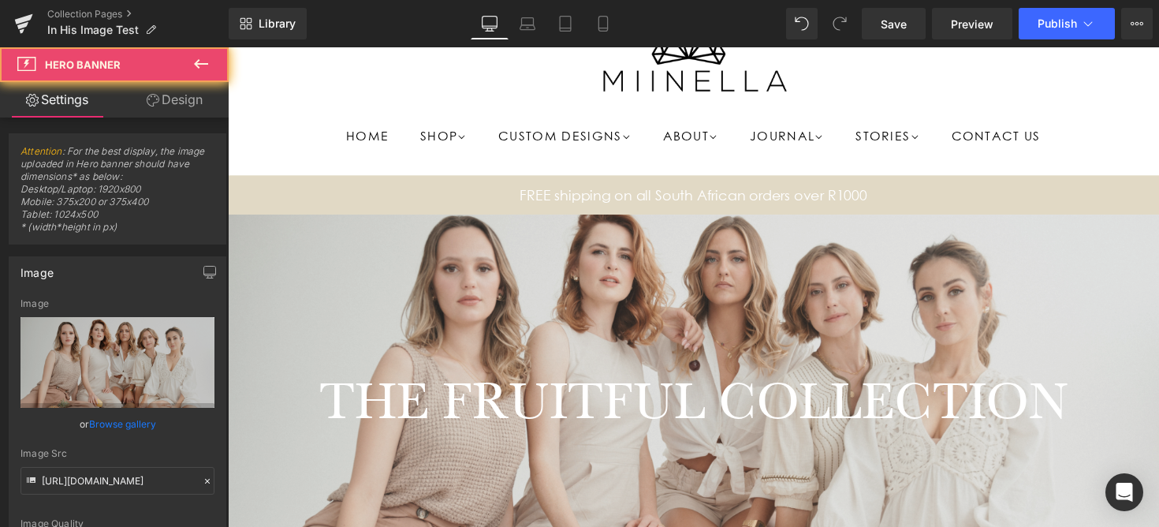
click at [620, 351] on div at bounding box center [705, 408] width 954 height 380
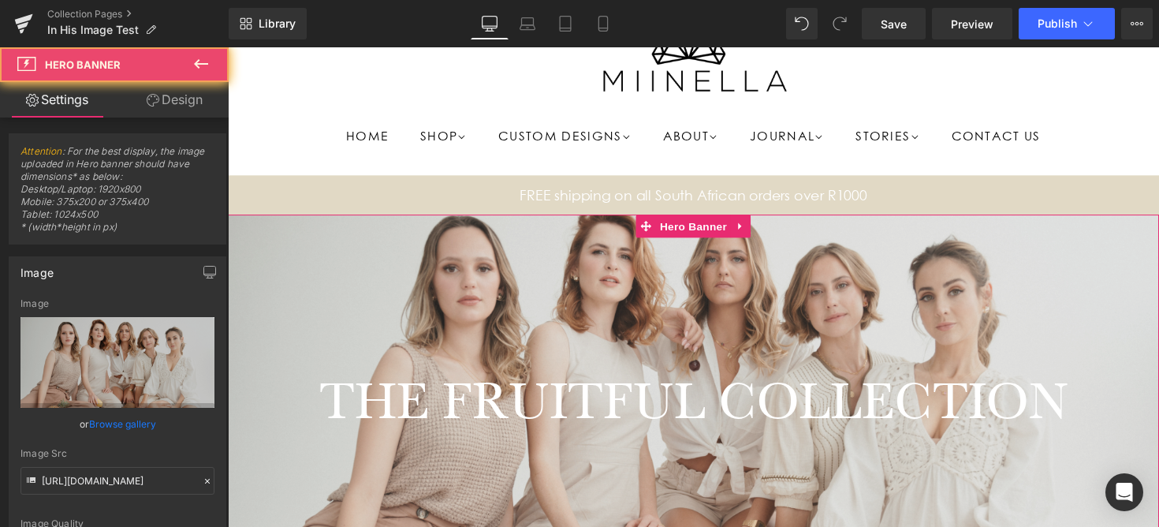
click at [592, 408] on h1 "THE FRUITFUL COLLECTION" at bounding box center [705, 408] width 954 height 65
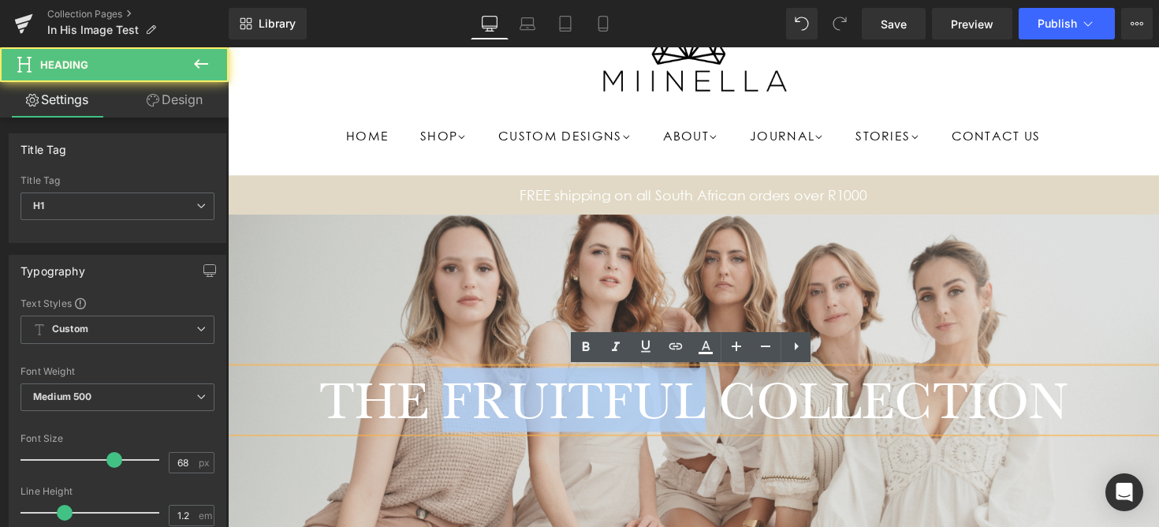
click at [592, 408] on h1 "THE FRUITFUL COLLECTION" at bounding box center [705, 408] width 954 height 65
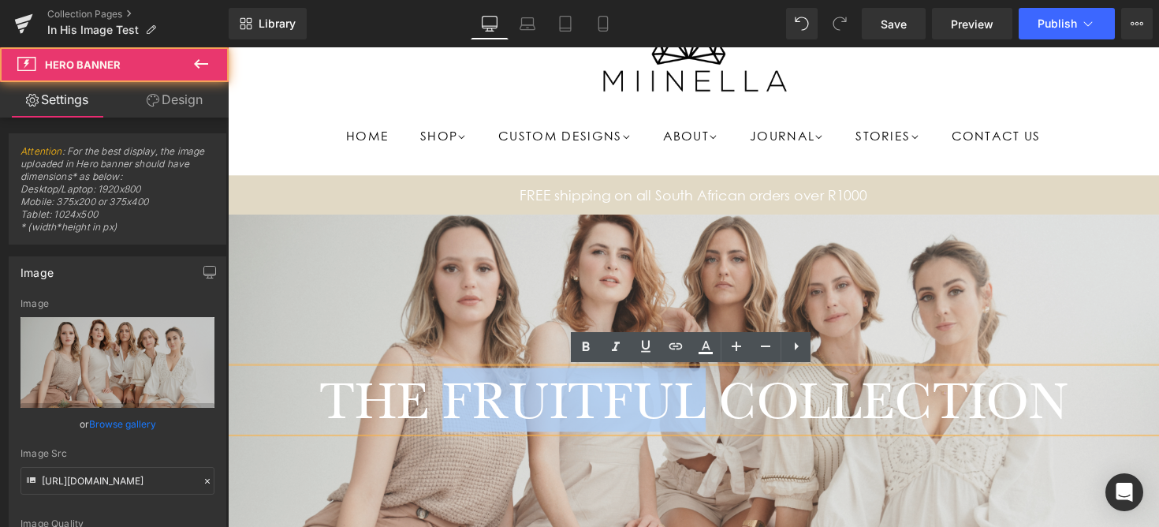
click at [592, 301] on div at bounding box center [705, 408] width 954 height 380
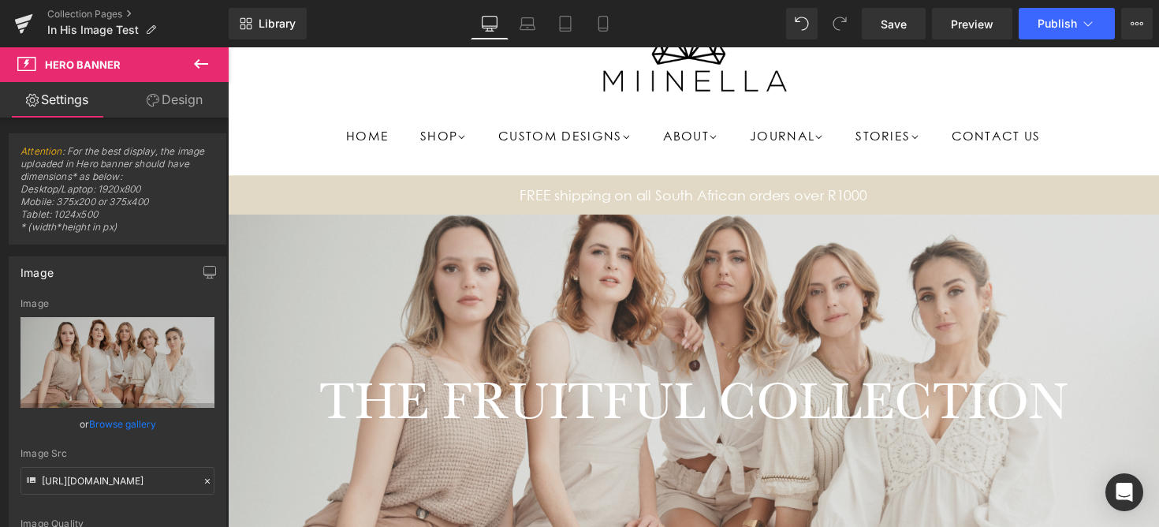
scroll to position [284, 0]
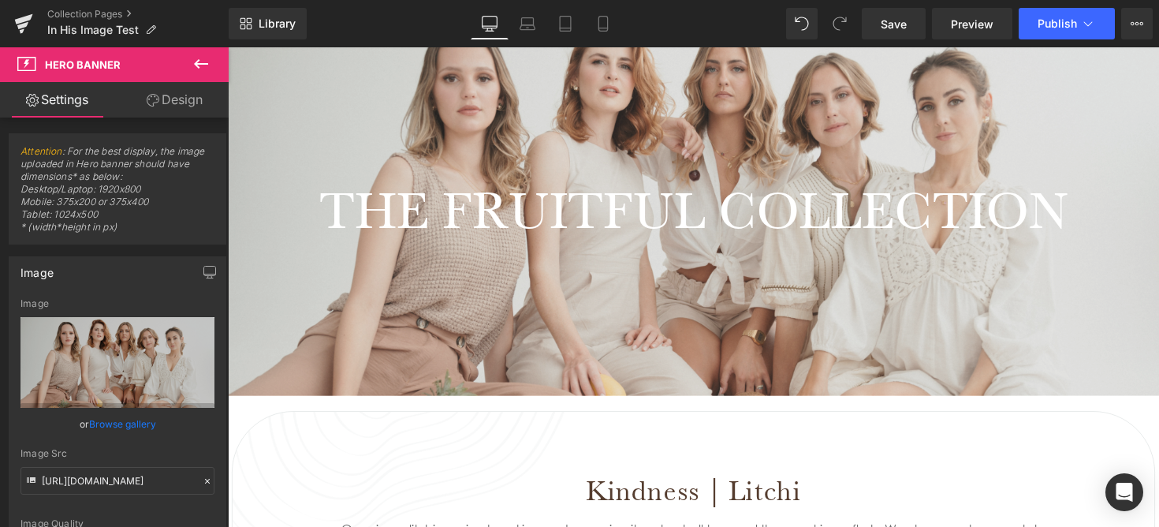
click at [611, 229] on h1 "THE FRUITFUL COLLECTION" at bounding box center [705, 213] width 954 height 65
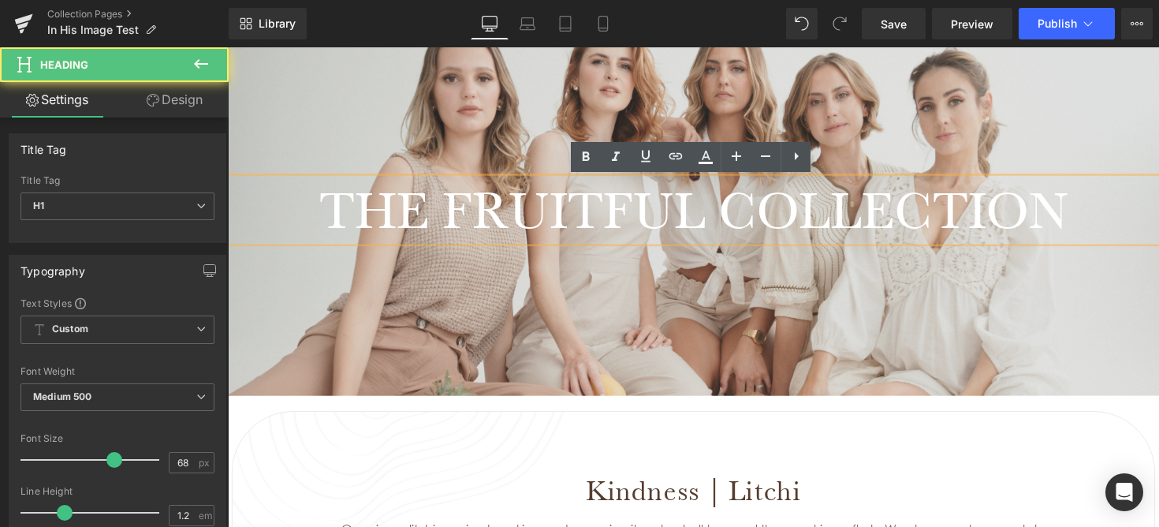
click at [612, 222] on h1 "THE FRUITFUL COLLECTION" at bounding box center [705, 213] width 954 height 65
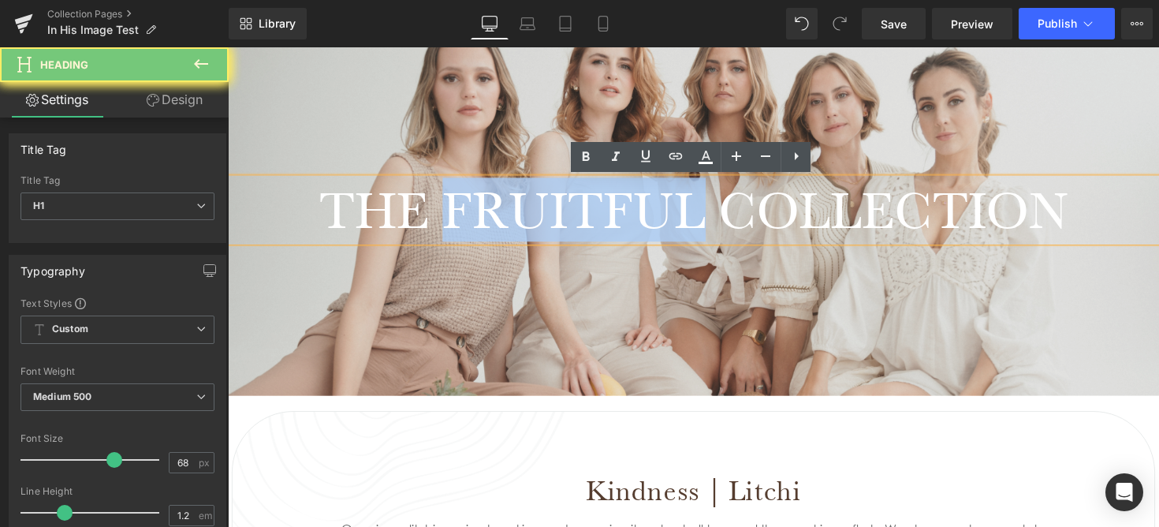
click at [612, 222] on h1 "THE FRUITFUL COLLECTION" at bounding box center [705, 213] width 954 height 65
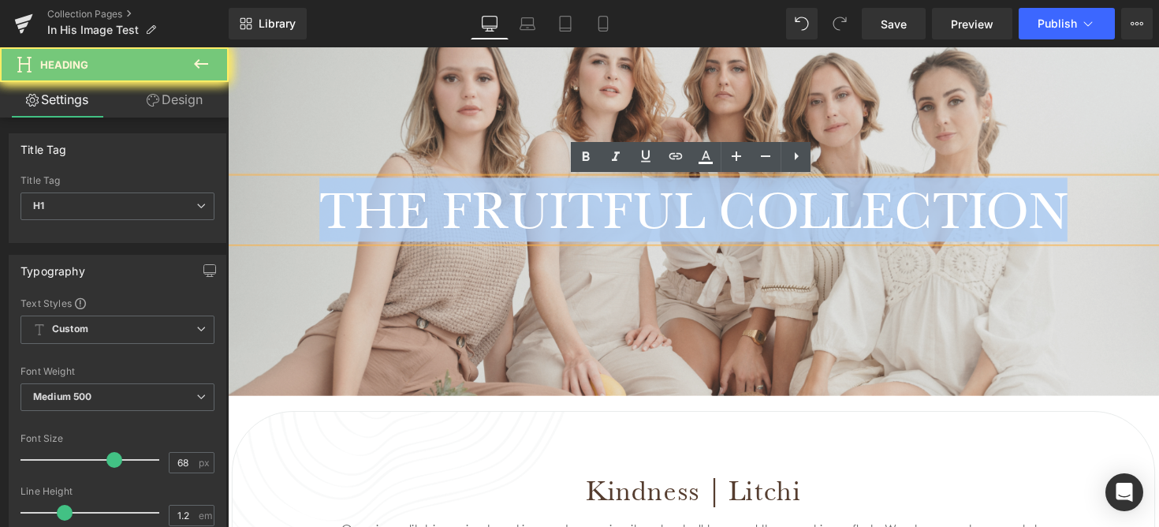
click at [612, 222] on h1 "THE FRUITFUL COLLECTION" at bounding box center [705, 213] width 954 height 65
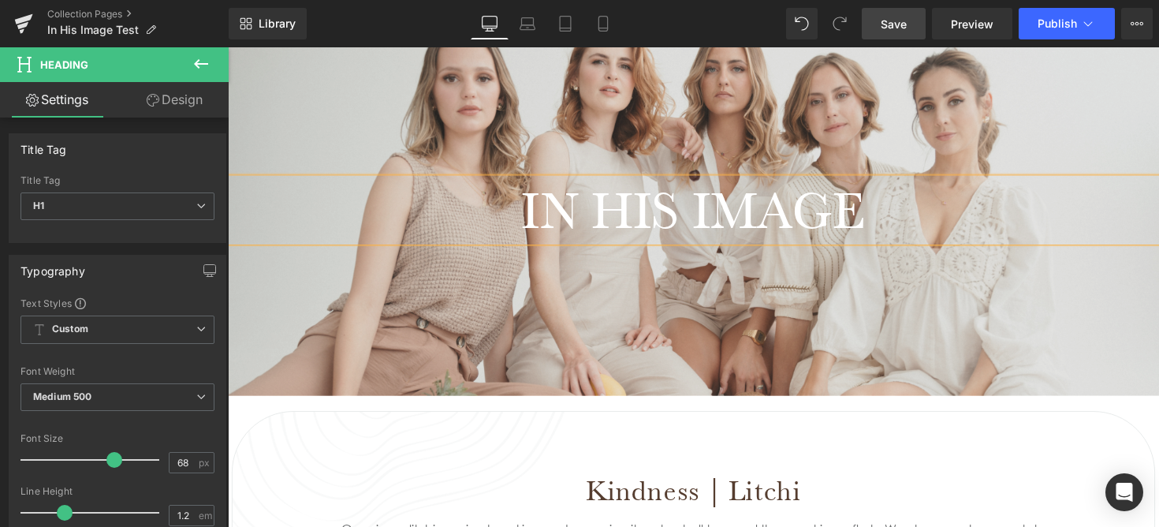
click at [898, 24] on span "Save" at bounding box center [894, 24] width 26 height 17
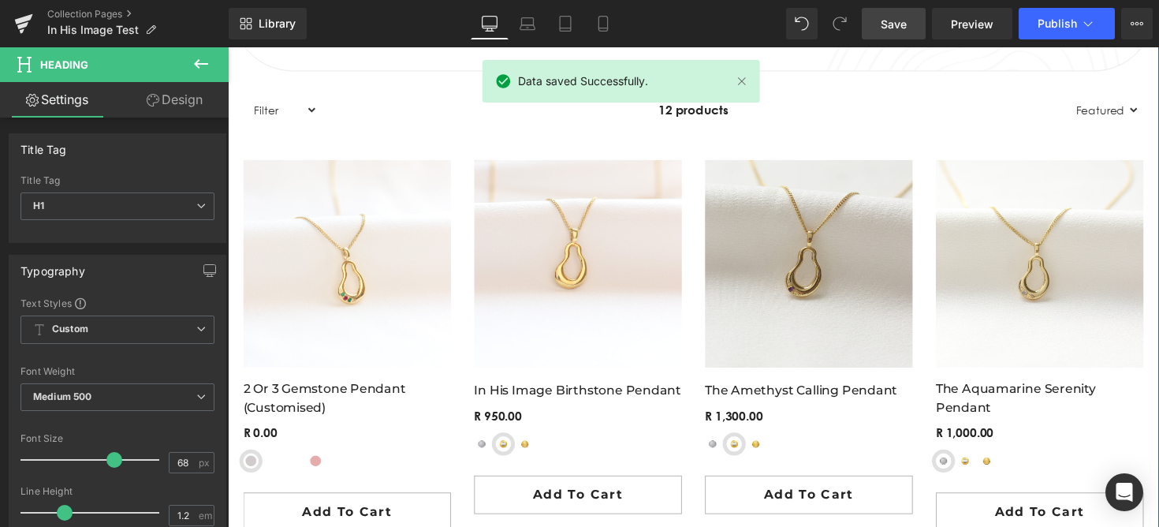
scroll to position [1030, 0]
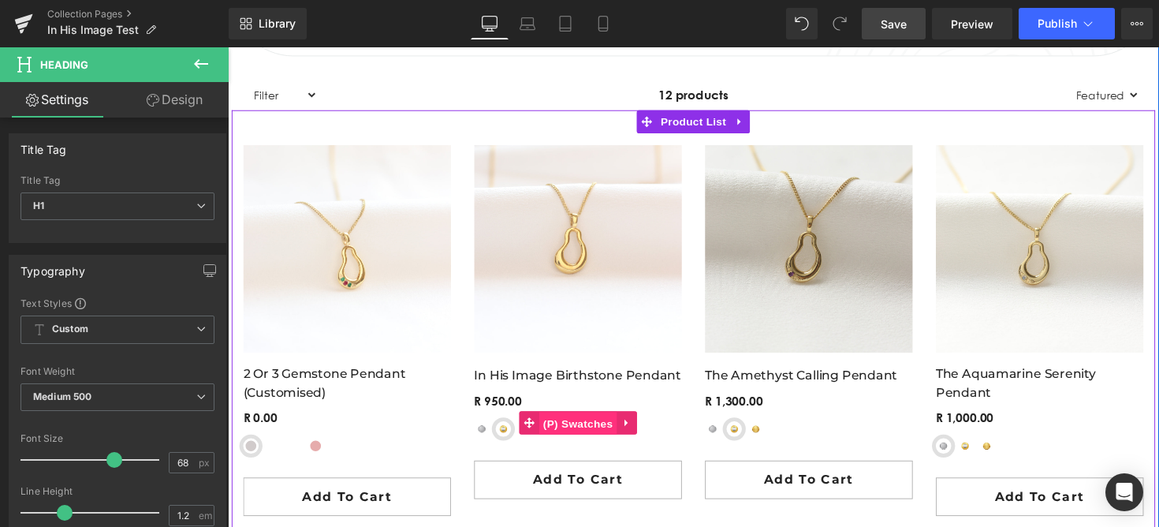
click at [562, 438] on span "(P) Swatches" at bounding box center [587, 433] width 80 height 24
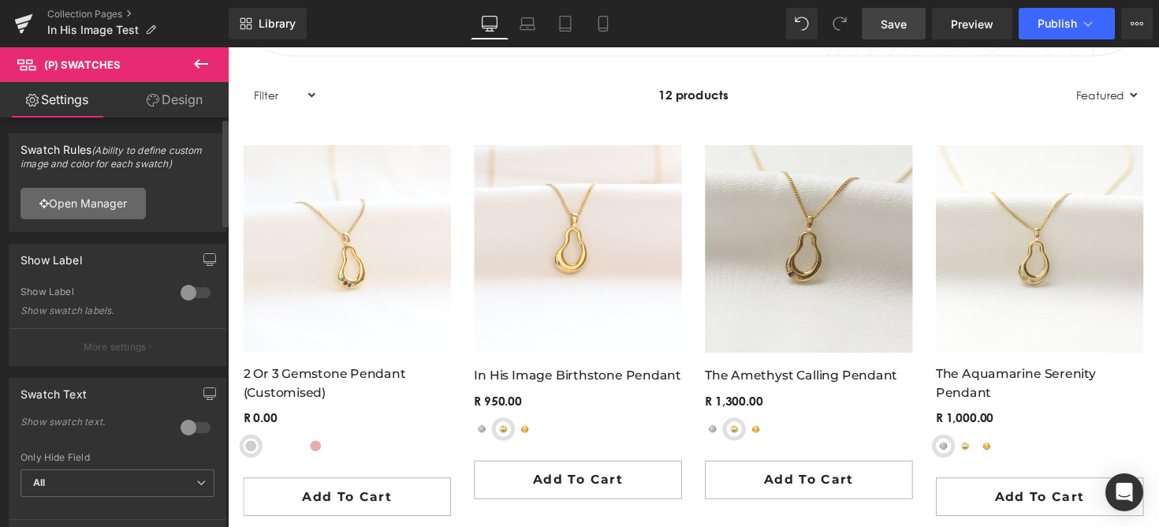
click at [119, 206] on link "Open Manager" at bounding box center [82, 204] width 125 height 32
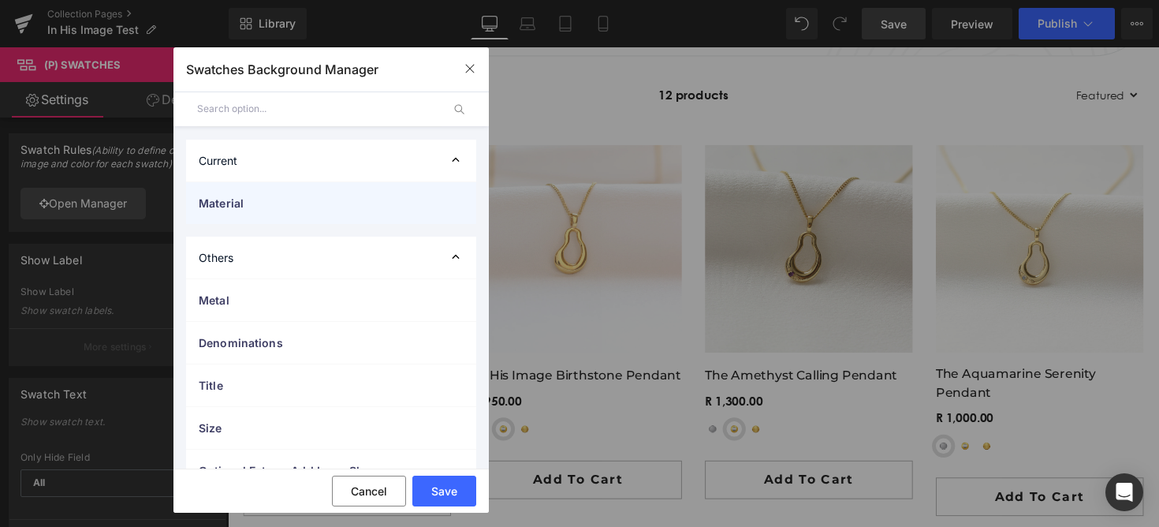
click at [308, 204] on span "Material" at bounding box center [315, 203] width 233 height 17
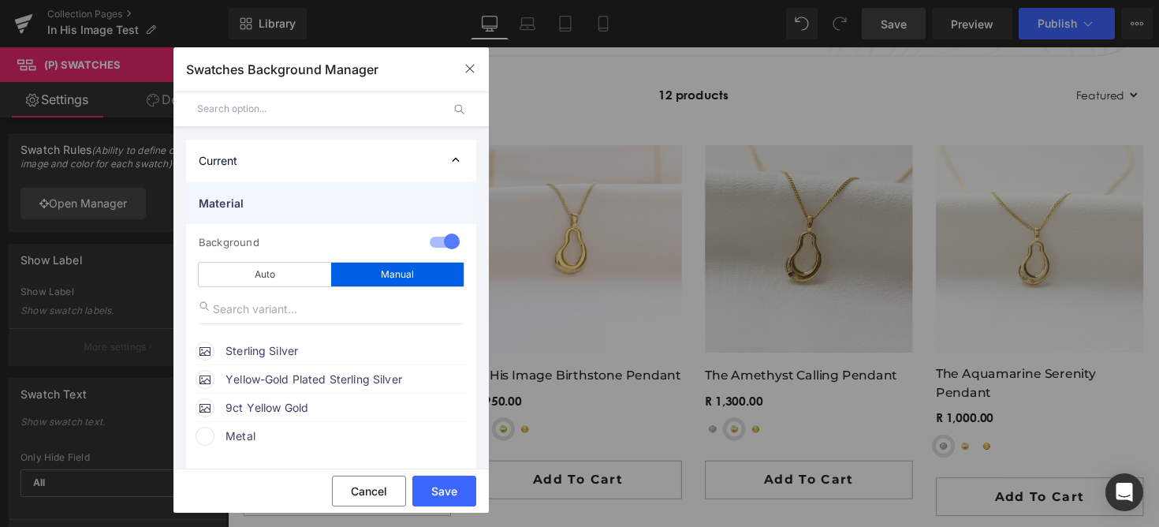
click at [308, 203] on span "Material" at bounding box center [315, 203] width 233 height 17
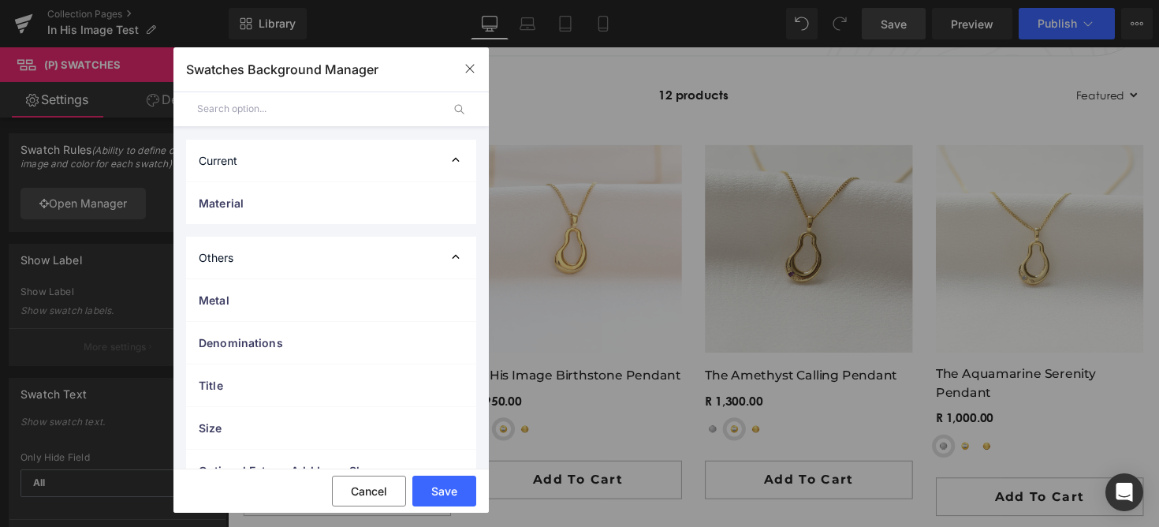
click at [315, 164] on div "Current" at bounding box center [331, 161] width 290 height 42
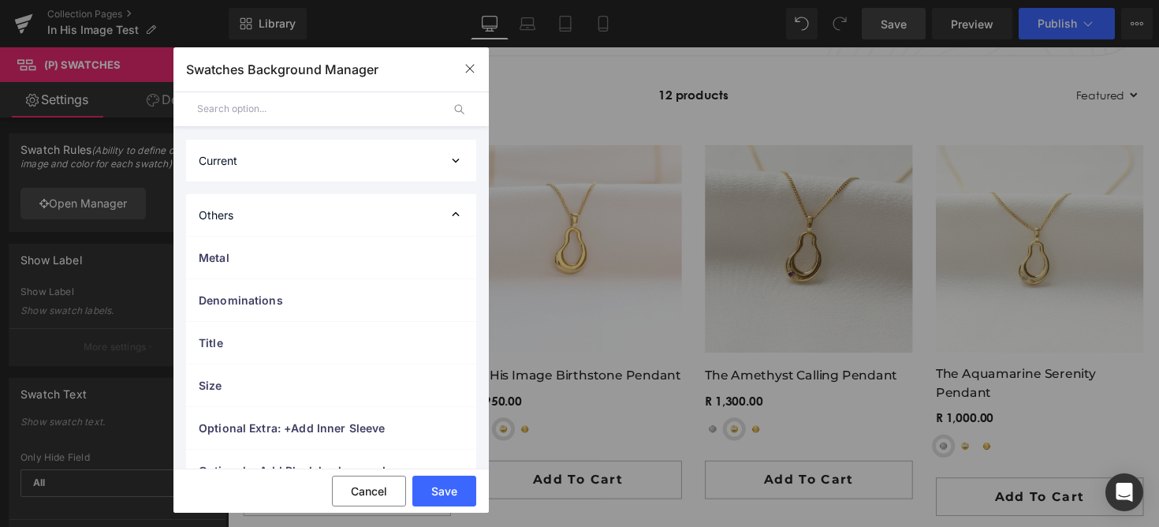
click at [315, 164] on div "Current" at bounding box center [331, 161] width 290 height 42
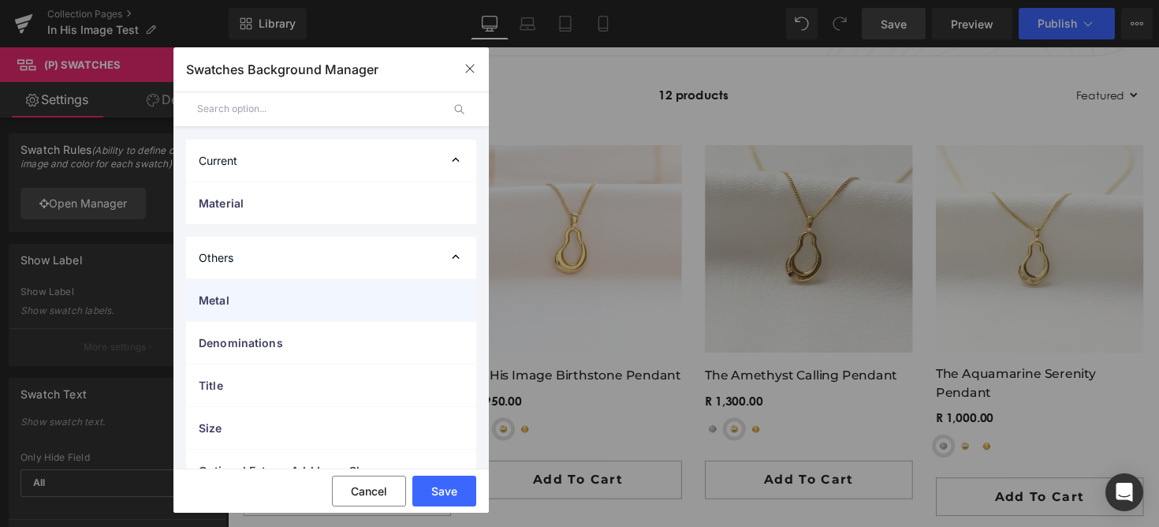
click at [281, 301] on span "Metal" at bounding box center [315, 300] width 233 height 17
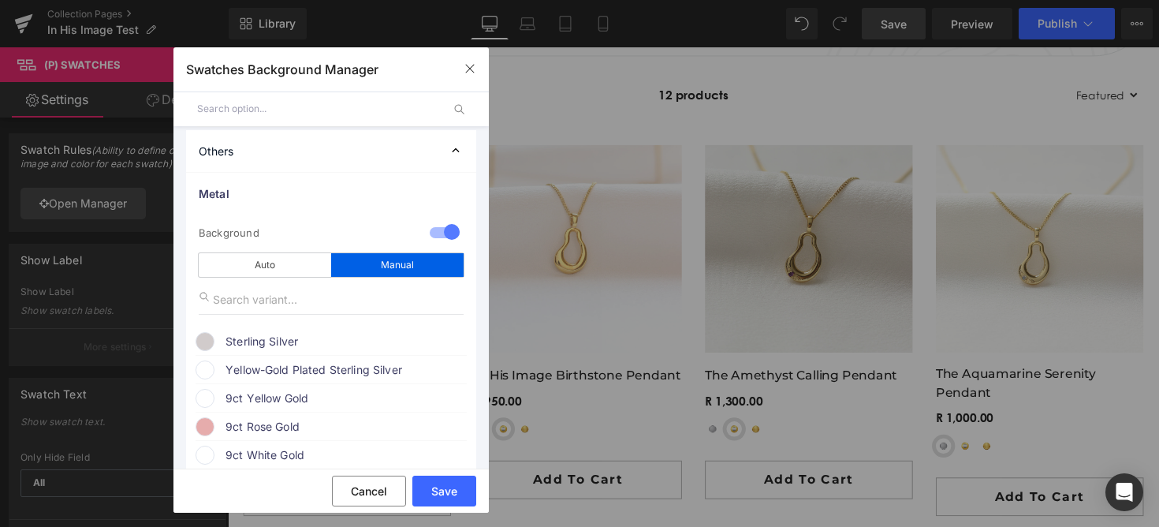
scroll to position [127, 0]
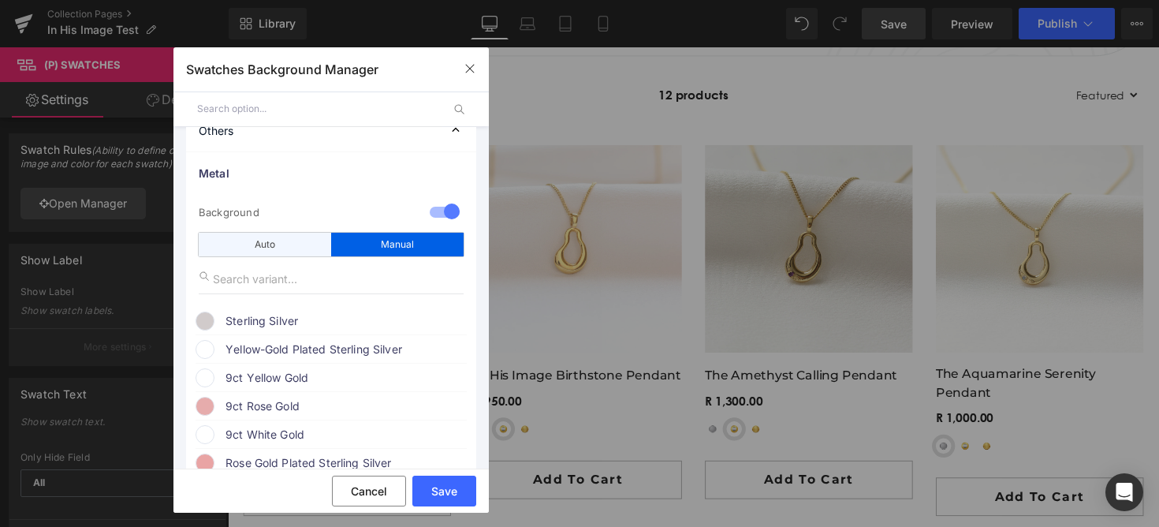
click at [293, 245] on div "Auto" at bounding box center [265, 245] width 132 height 24
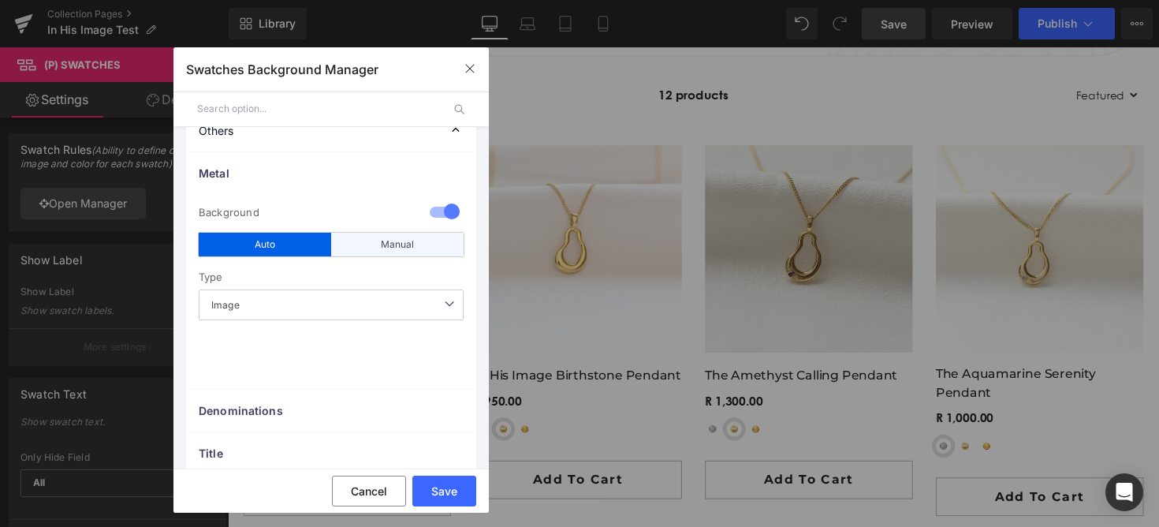
click at [340, 248] on div "Manual" at bounding box center [397, 245] width 132 height 24
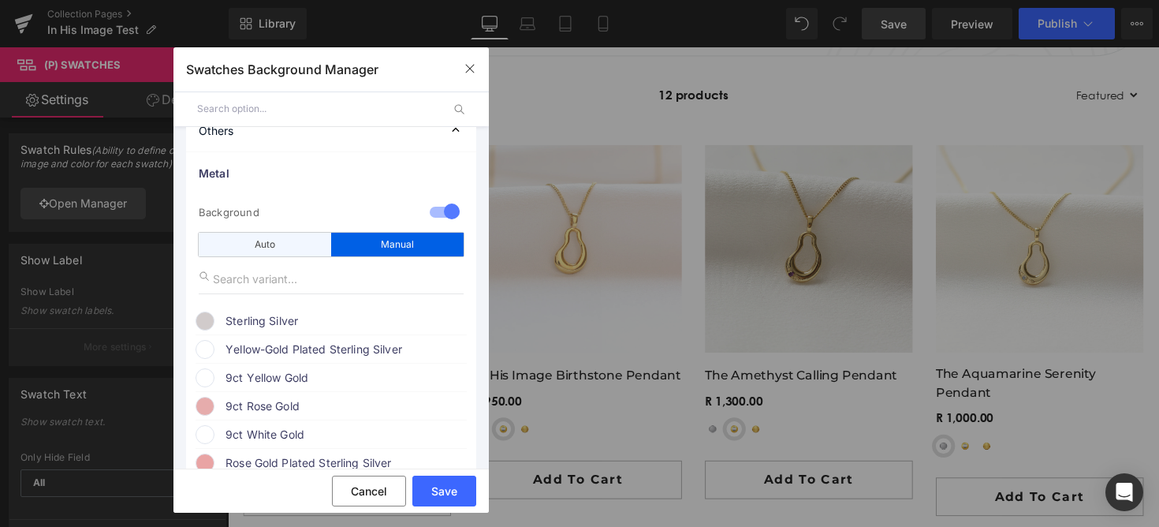
click at [288, 247] on div "Auto" at bounding box center [265, 245] width 132 height 24
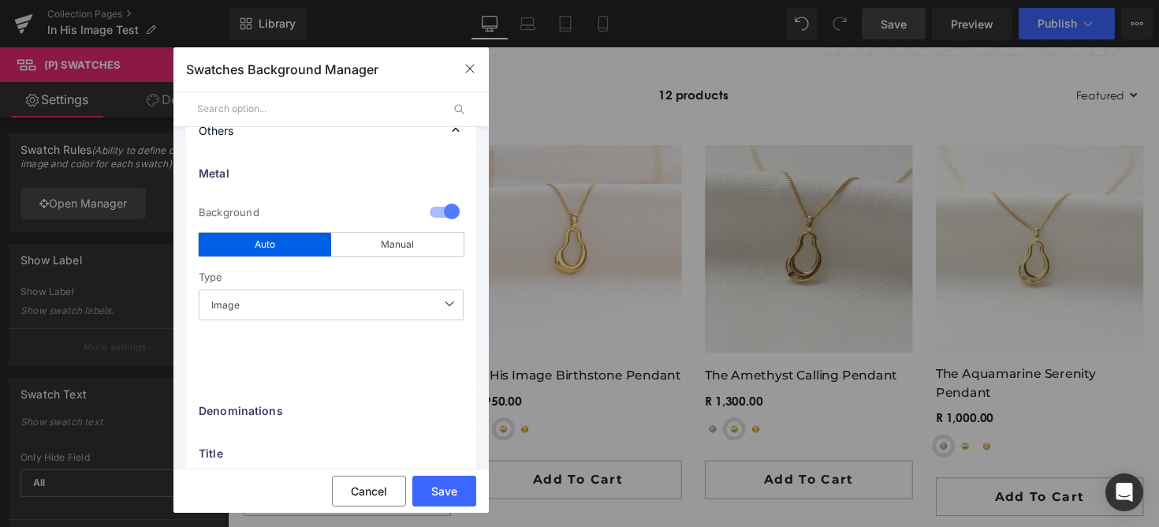
click at [273, 317] on span "Image" at bounding box center [331, 304] width 265 height 31
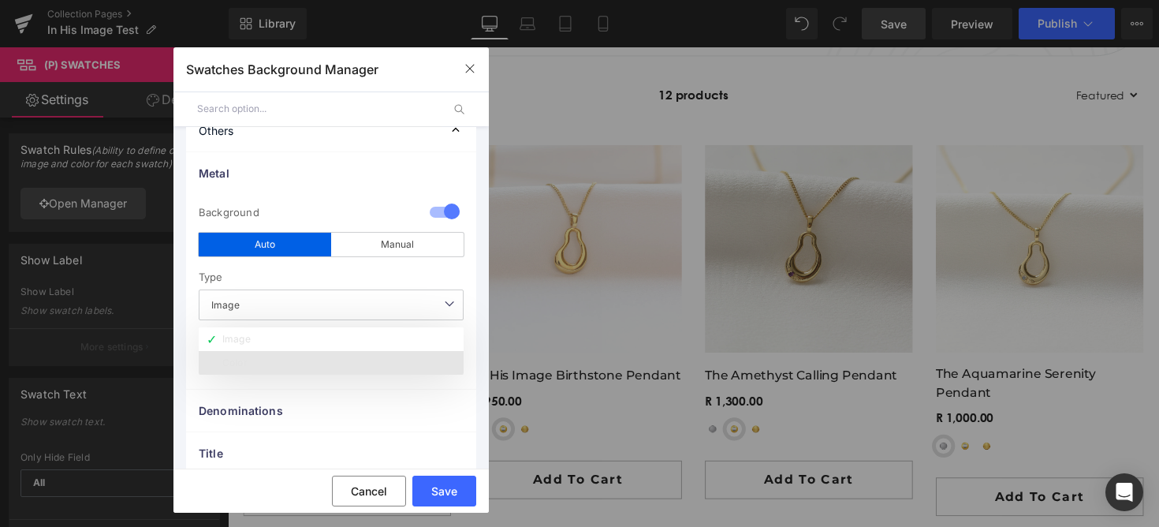
click at [262, 364] on li "Color" at bounding box center [331, 363] width 265 height 24
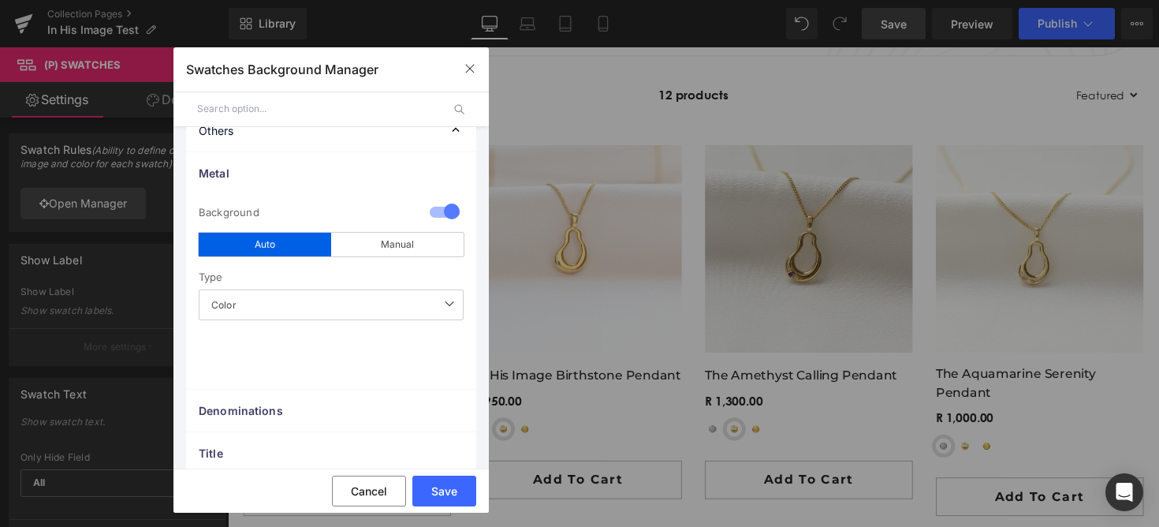
click at [266, 312] on span "Color" at bounding box center [331, 304] width 265 height 31
click at [266, 311] on span "Color" at bounding box center [331, 304] width 265 height 31
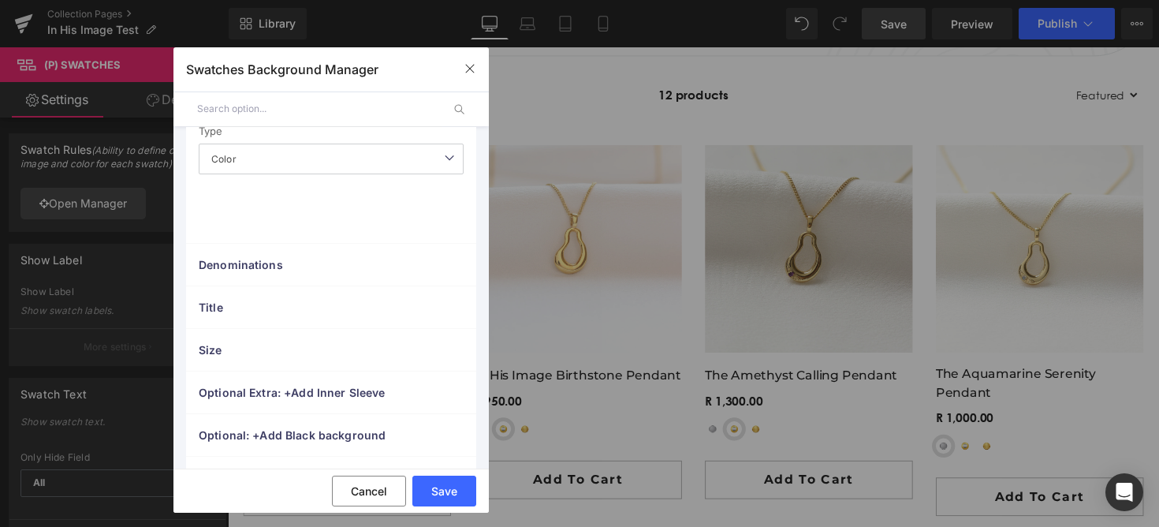
scroll to position [337, 0]
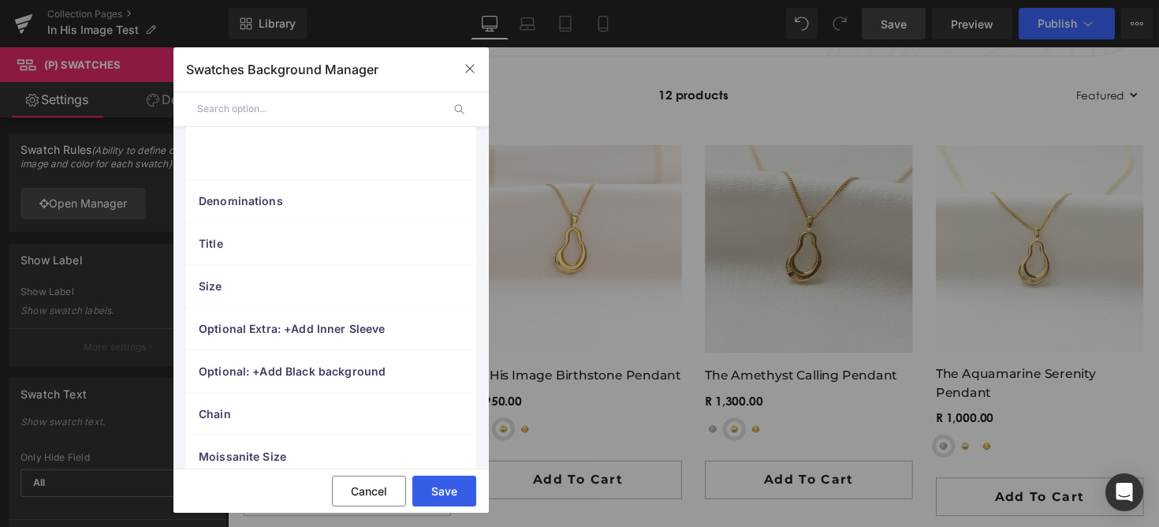
click at [437, 490] on button "Save" at bounding box center [444, 490] width 64 height 31
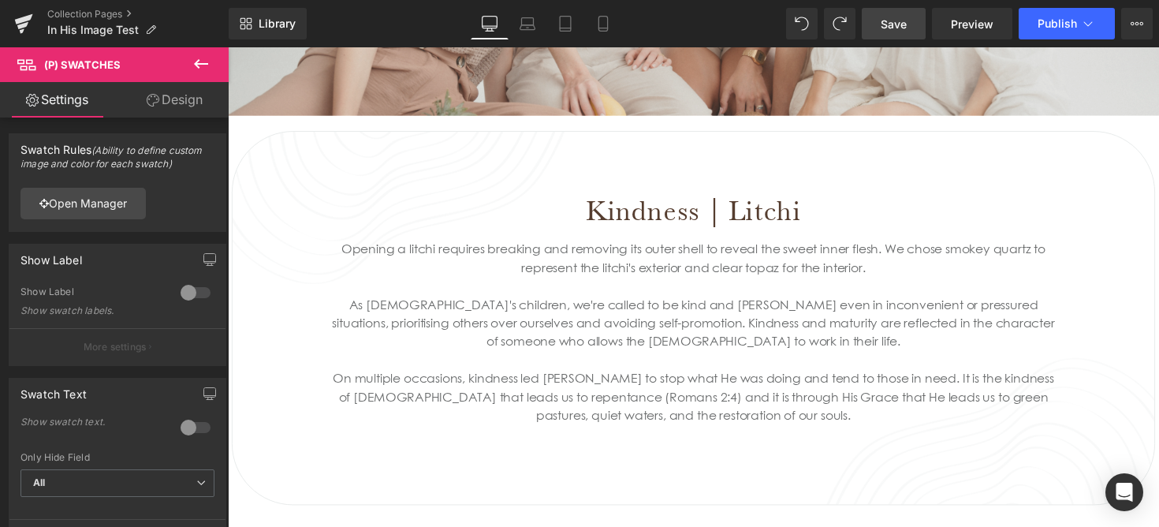
scroll to position [255, 0]
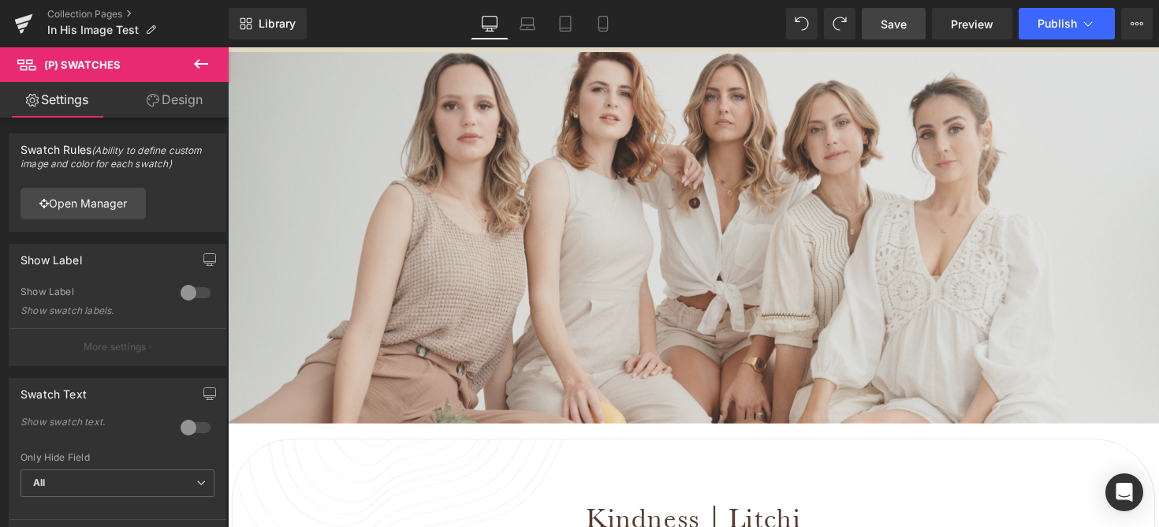
click at [894, 32] on link "Save" at bounding box center [894, 24] width 64 height 32
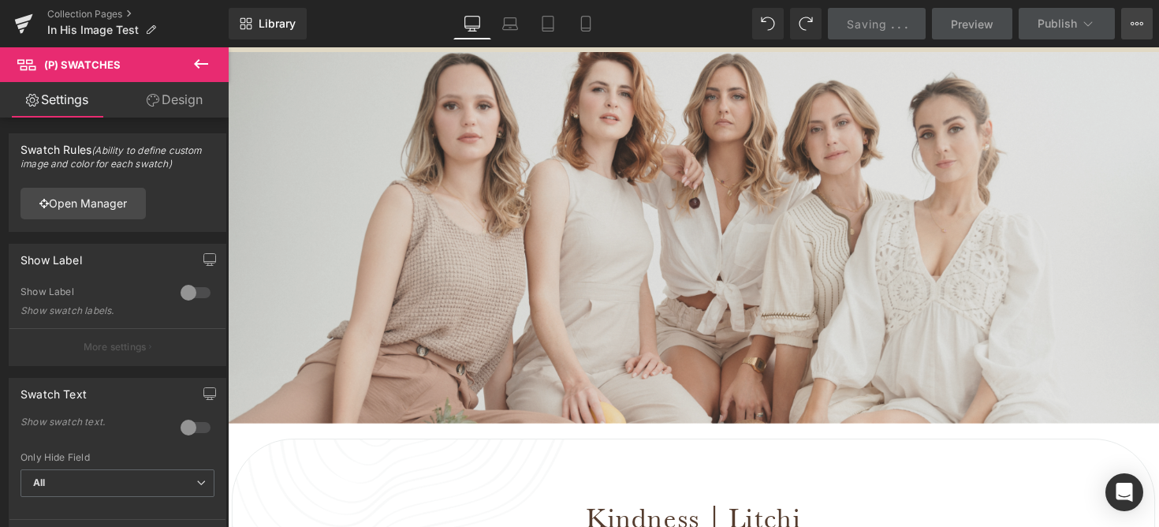
click at [1130, 20] on button "View Live Page View with current Template Save Template to Library Schedule Pub…" at bounding box center [1137, 24] width 32 height 32
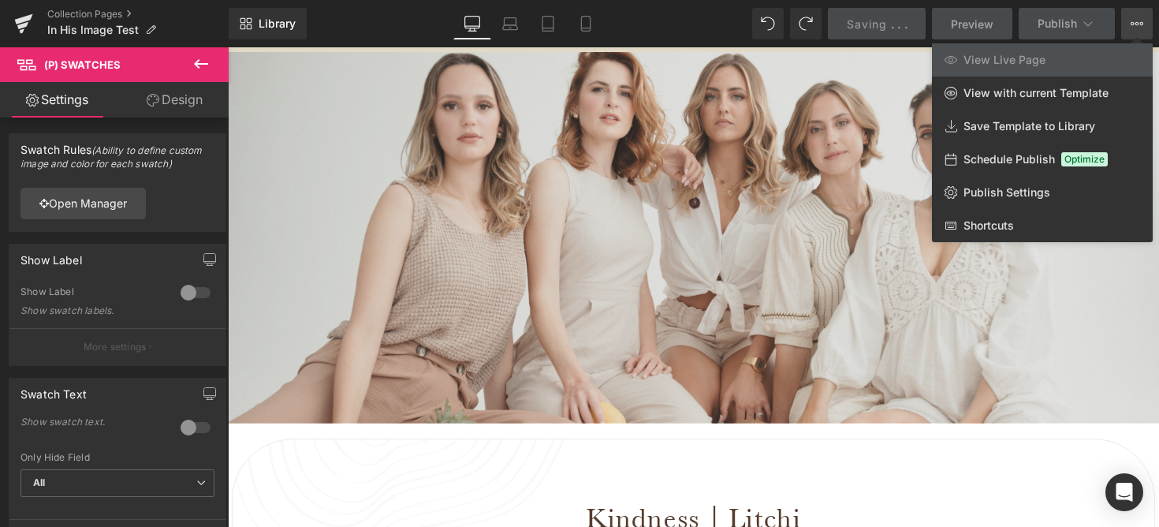
click at [1130, 20] on button "View Live Page View with current Template Save Template to Library Schedule Pub…" at bounding box center [1137, 24] width 32 height 32
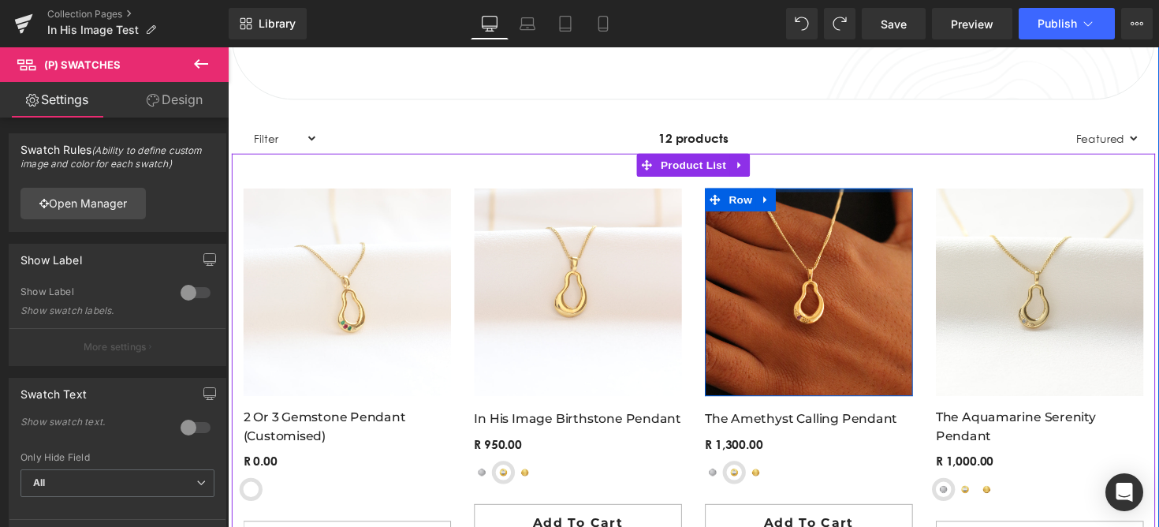
scroll to position [1161, 0]
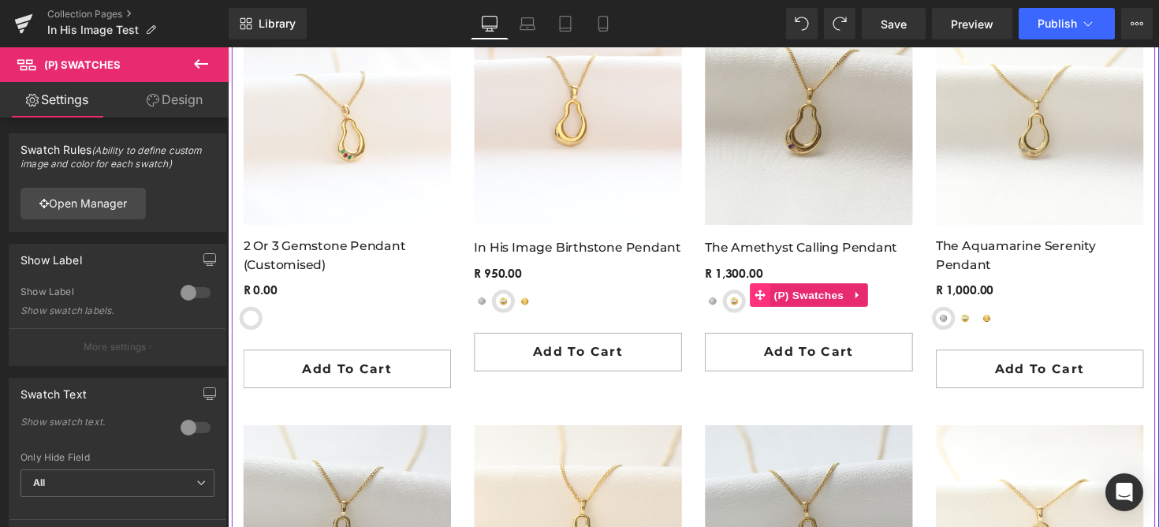
click at [772, 305] on icon at bounding box center [773, 301] width 11 height 11
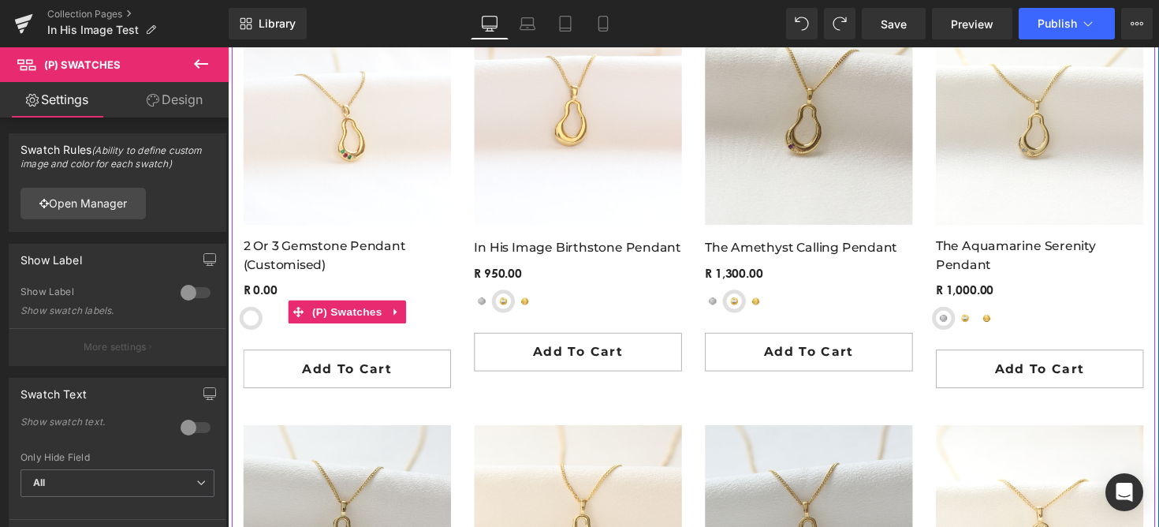
click at [250, 327] on span "Sterling Silver" at bounding box center [252, 325] width 16 height 16
click at [352, 330] on div "Sterling Silver Yellow-Gold Plated Sterling Silver 9ct Yellow Gold 9ct Rose Gol…" at bounding box center [350, 331] width 213 height 28
click at [352, 311] on span "(P) Swatches" at bounding box center [351, 319] width 80 height 24
click at [328, 307] on span "(P) Swatches" at bounding box center [351, 319] width 80 height 24
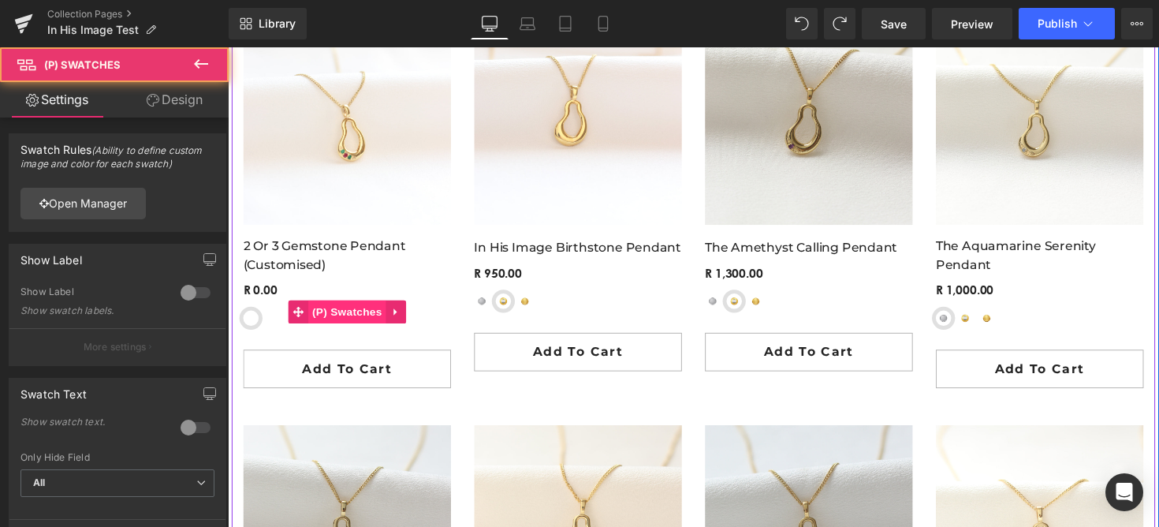
click at [328, 307] on span "(P) Swatches" at bounding box center [351, 319] width 80 height 24
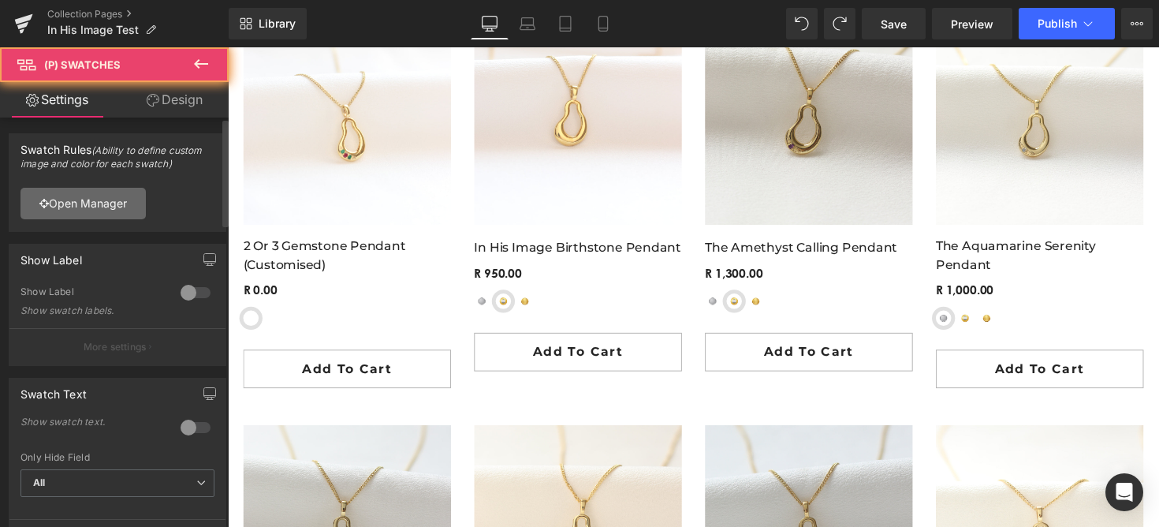
click at [97, 212] on link "Open Manager" at bounding box center [82, 204] width 125 height 32
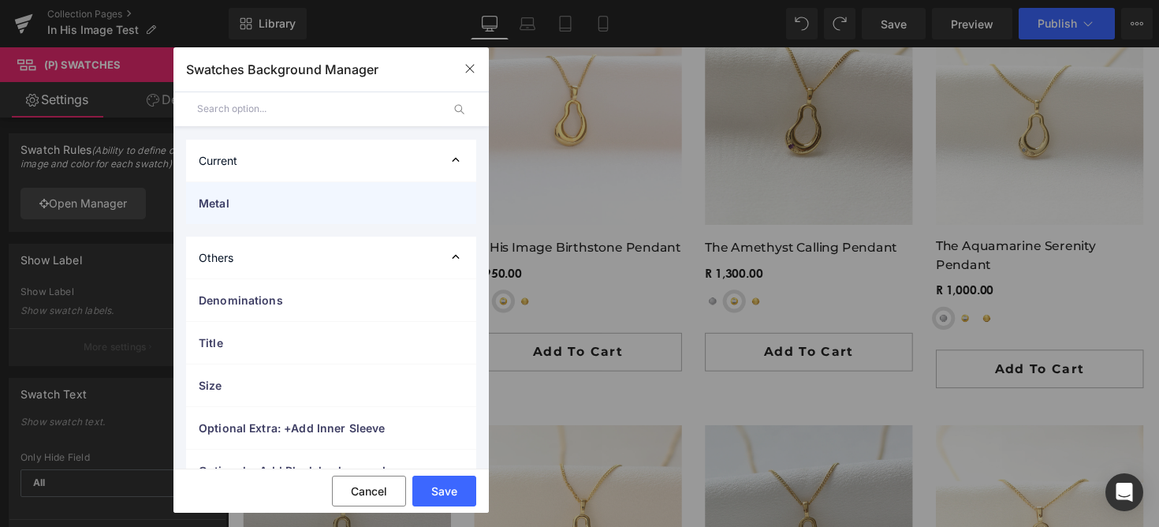
click at [284, 191] on div "Metal" at bounding box center [331, 203] width 290 height 42
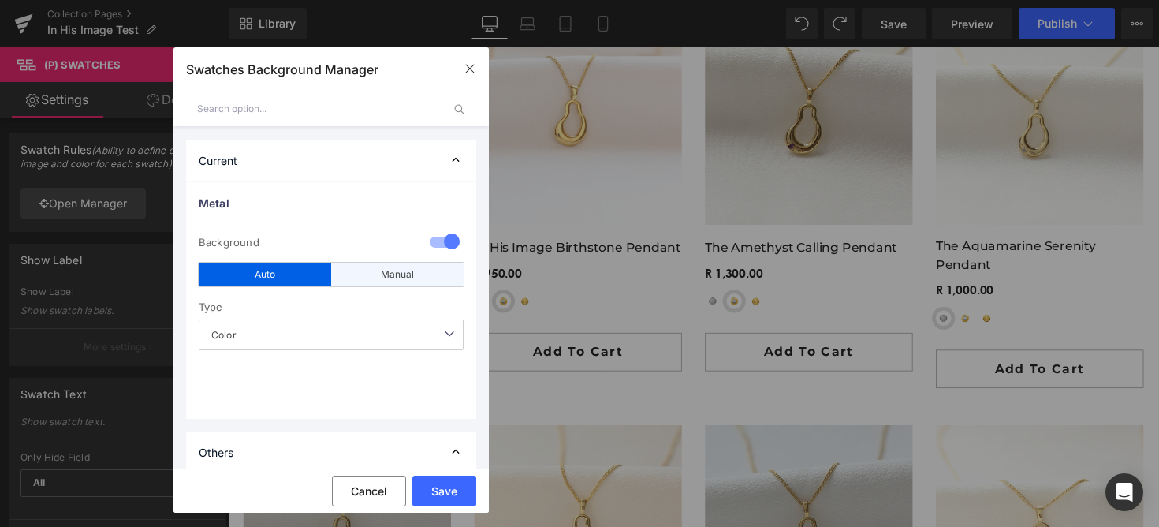
click at [412, 264] on div "Manual" at bounding box center [397, 275] width 132 height 24
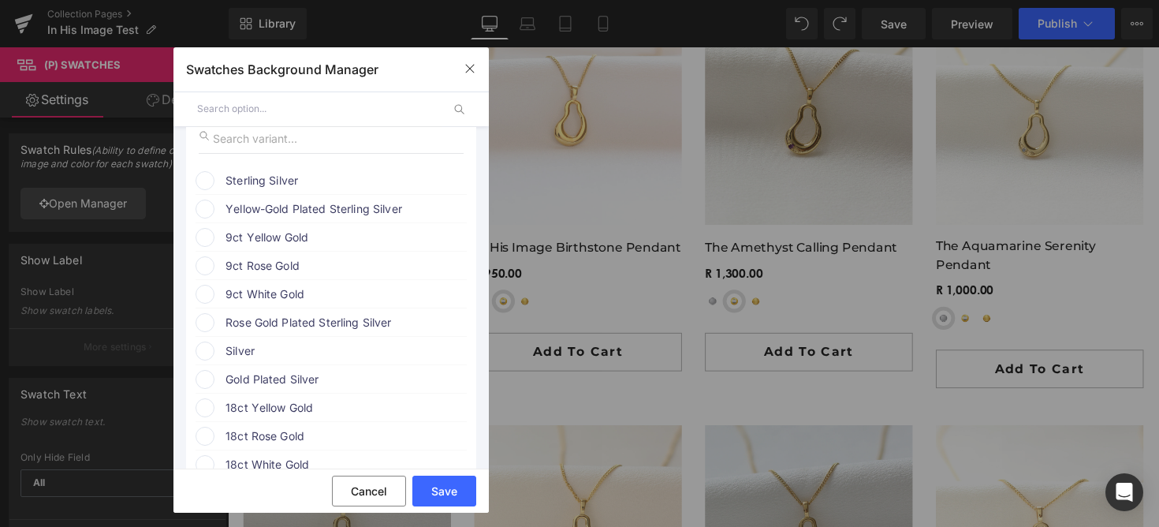
scroll to position [147, 0]
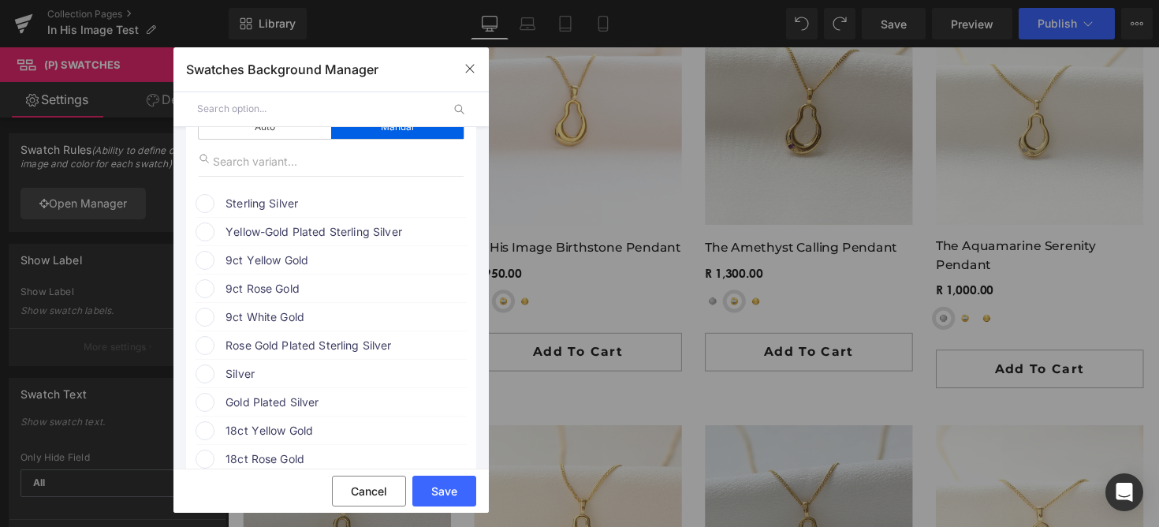
click at [231, 199] on span "Sterling Silver" at bounding box center [345, 203] width 240 height 19
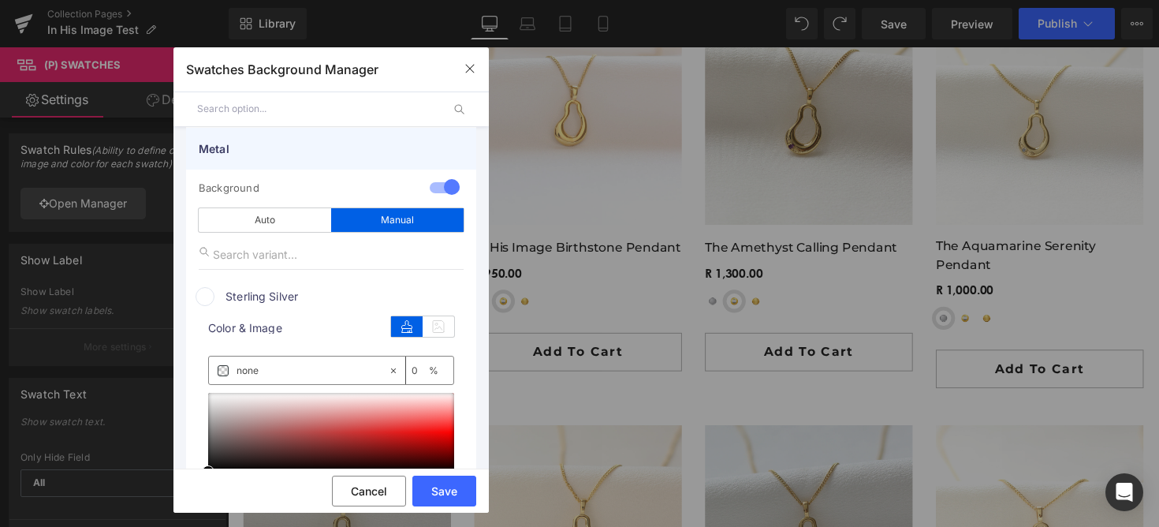
scroll to position [50, 0]
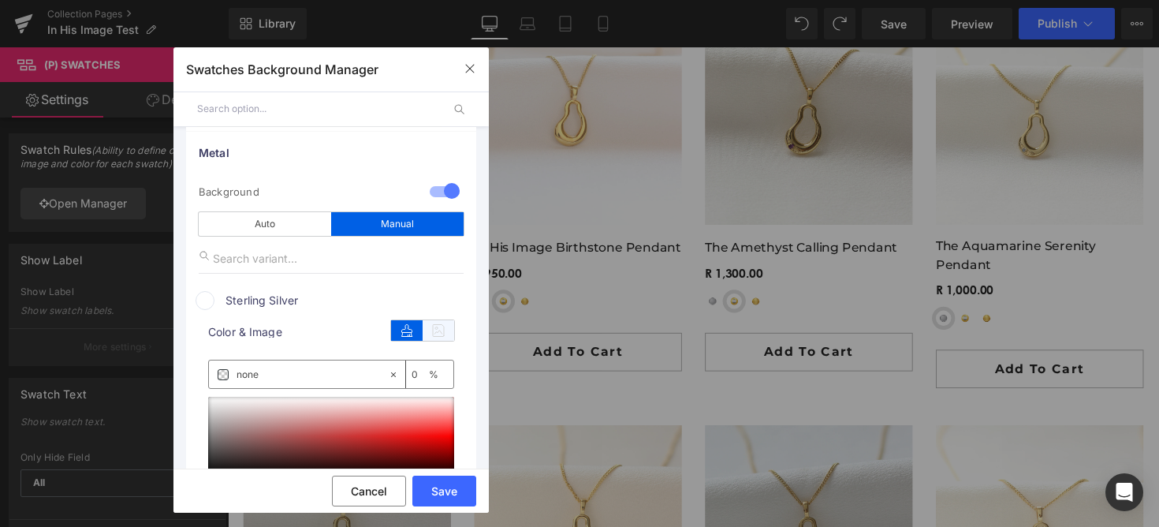
click at [427, 333] on icon at bounding box center [439, 330] width 32 height 20
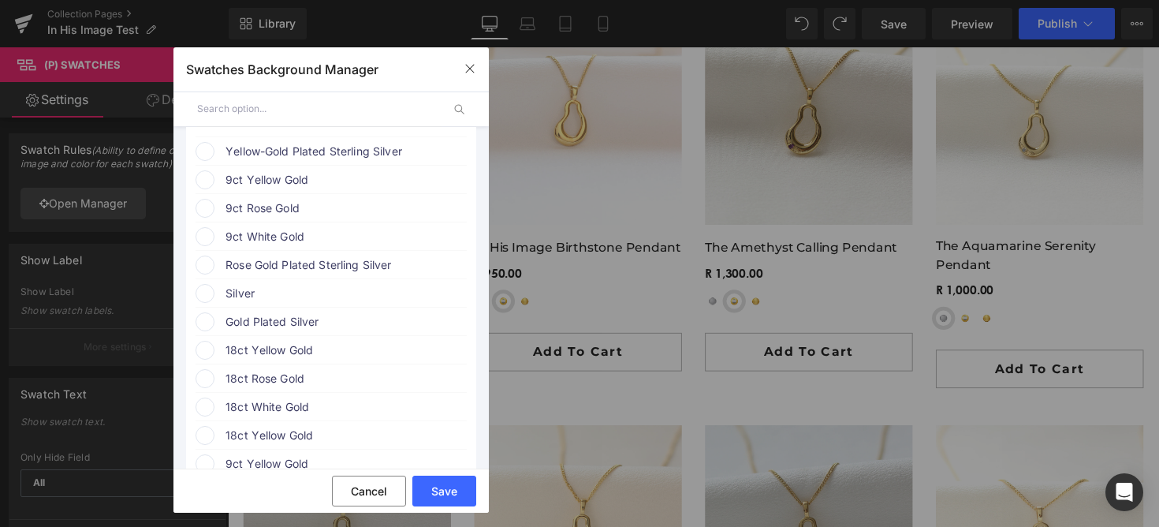
scroll to position [583, 0]
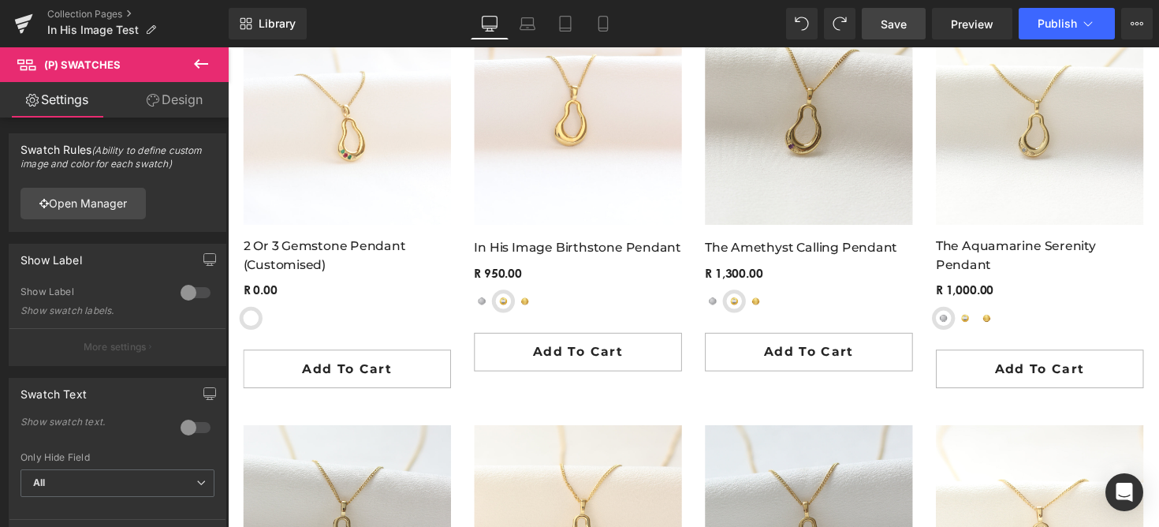
click at [904, 26] on span "Save" at bounding box center [894, 24] width 26 height 17
